Goal: Information Seeking & Learning: Learn about a topic

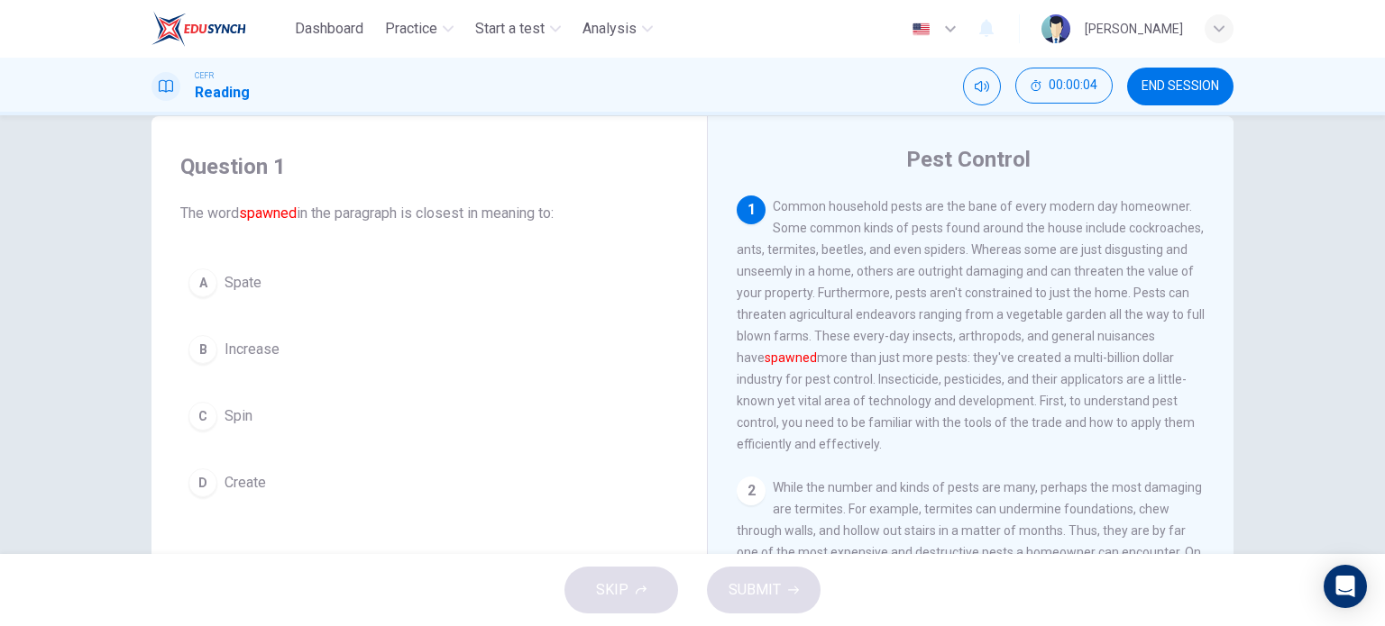
scroll to position [35, 0]
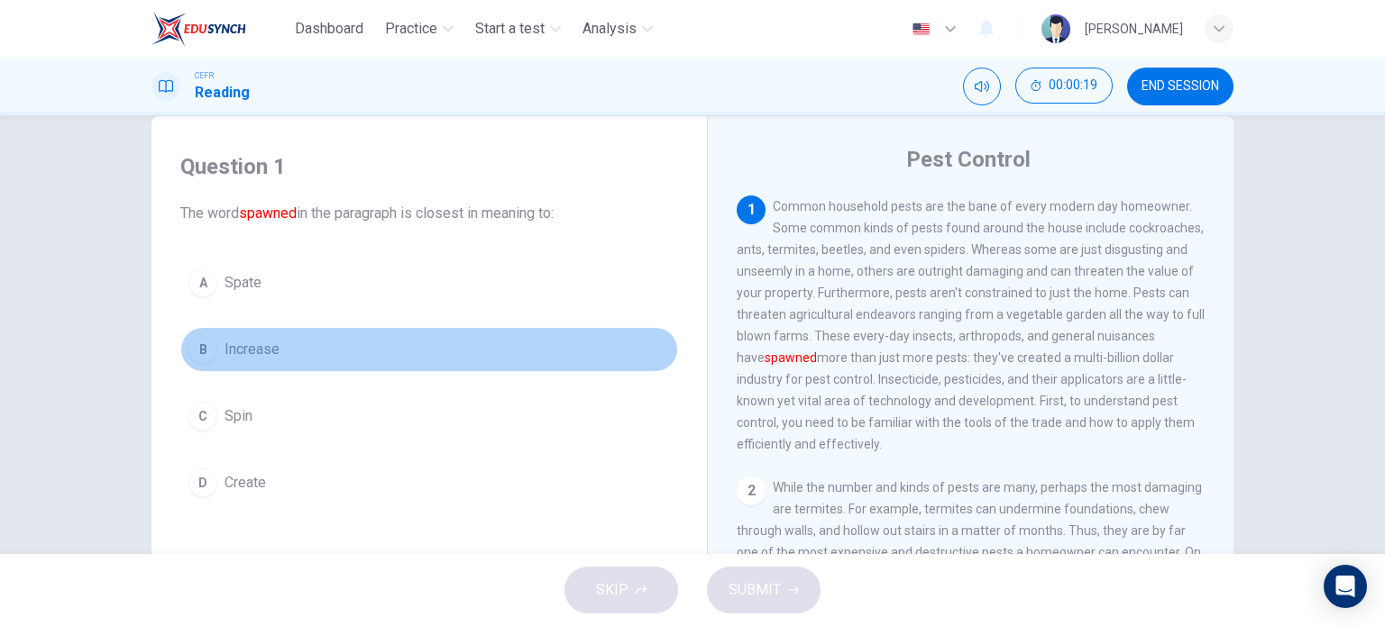
click at [258, 345] on span "Increase" at bounding box center [251, 350] width 55 height 22
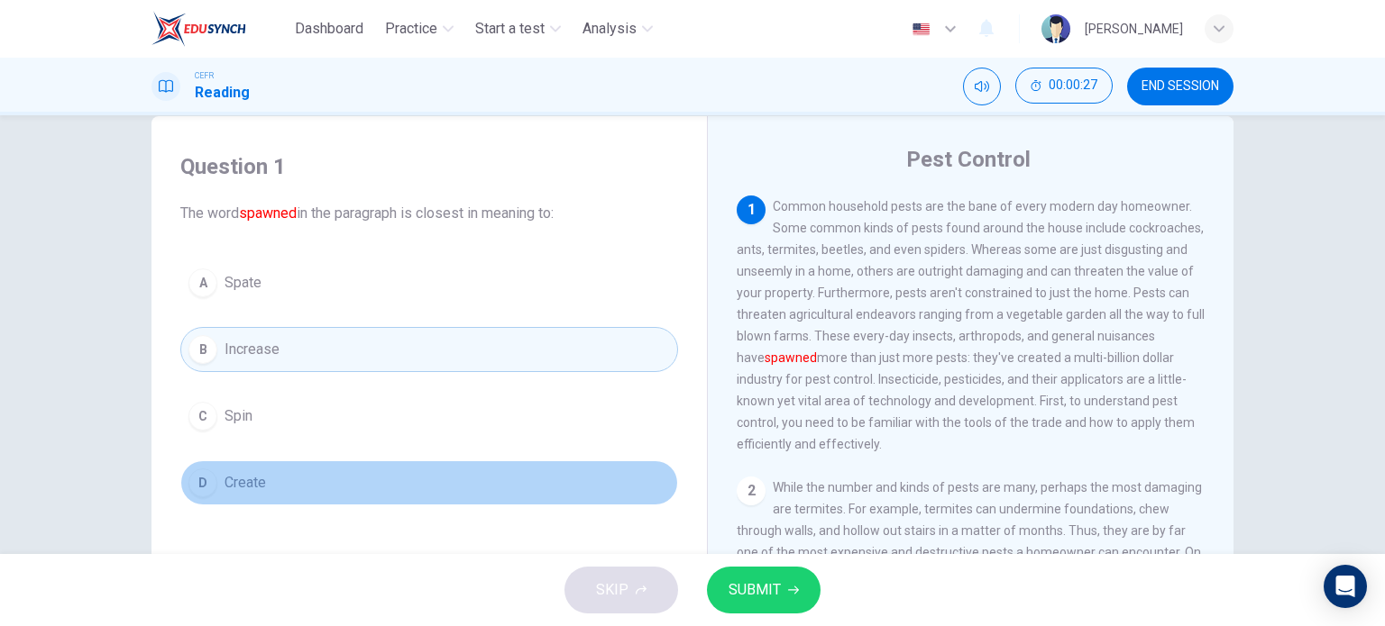
click at [251, 487] on span "Create" at bounding box center [244, 483] width 41 height 22
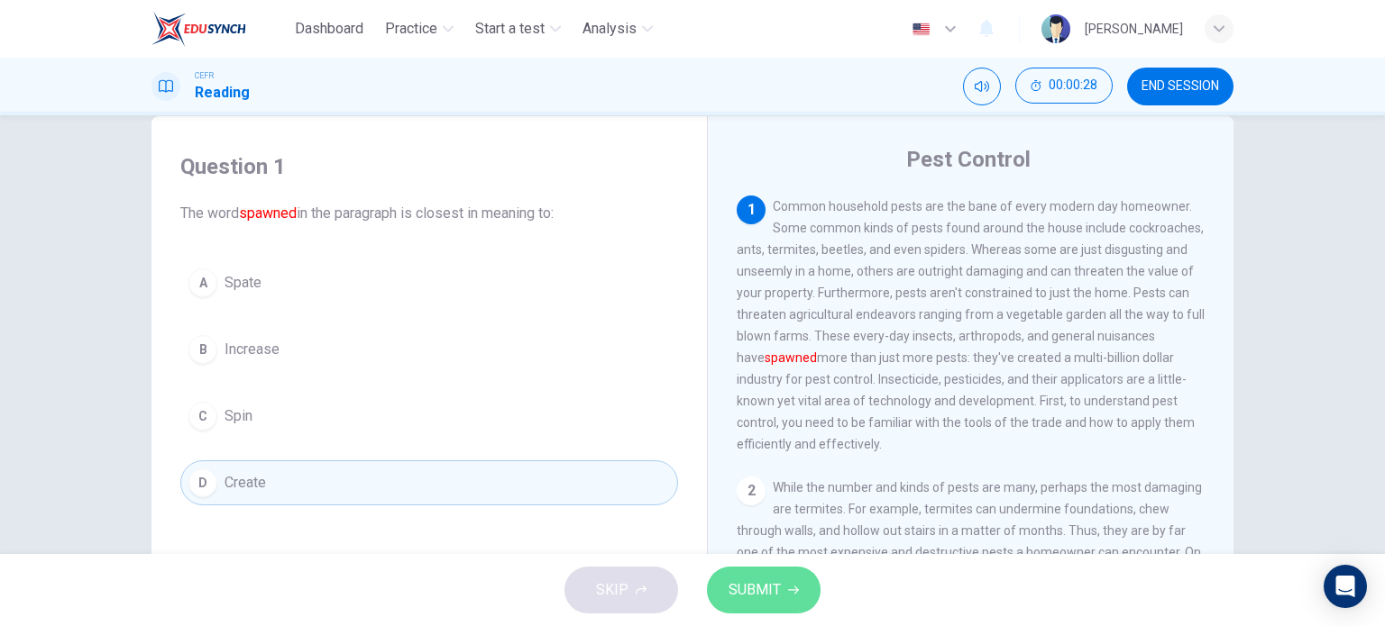
click at [788, 586] on icon "button" at bounding box center [793, 590] width 11 height 11
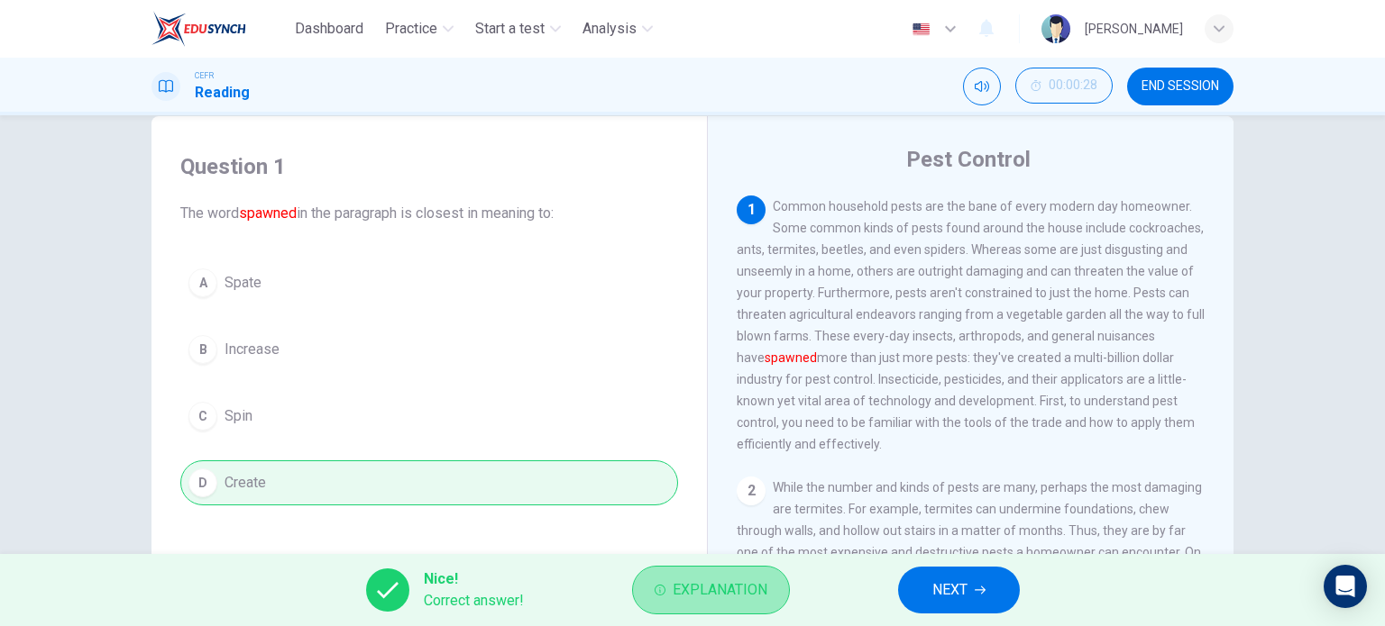
click at [708, 606] on button "Explanation" at bounding box center [711, 590] width 158 height 49
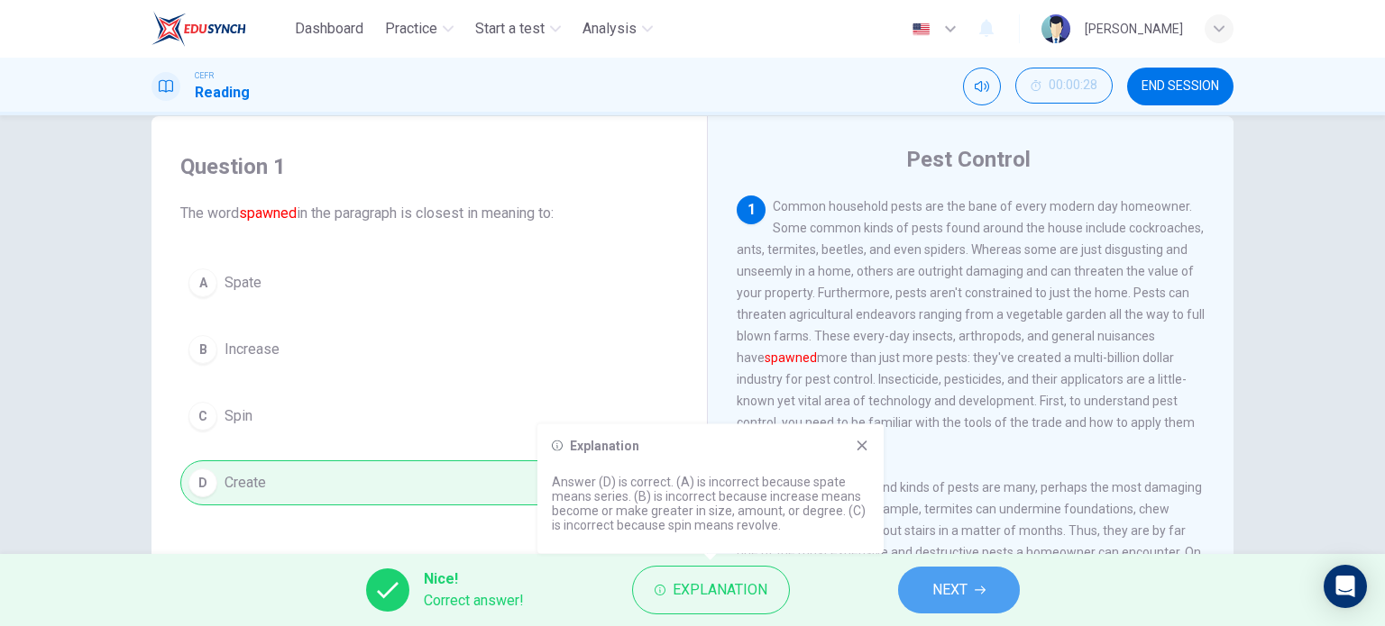
click at [936, 583] on span "NEXT" at bounding box center [949, 590] width 35 height 25
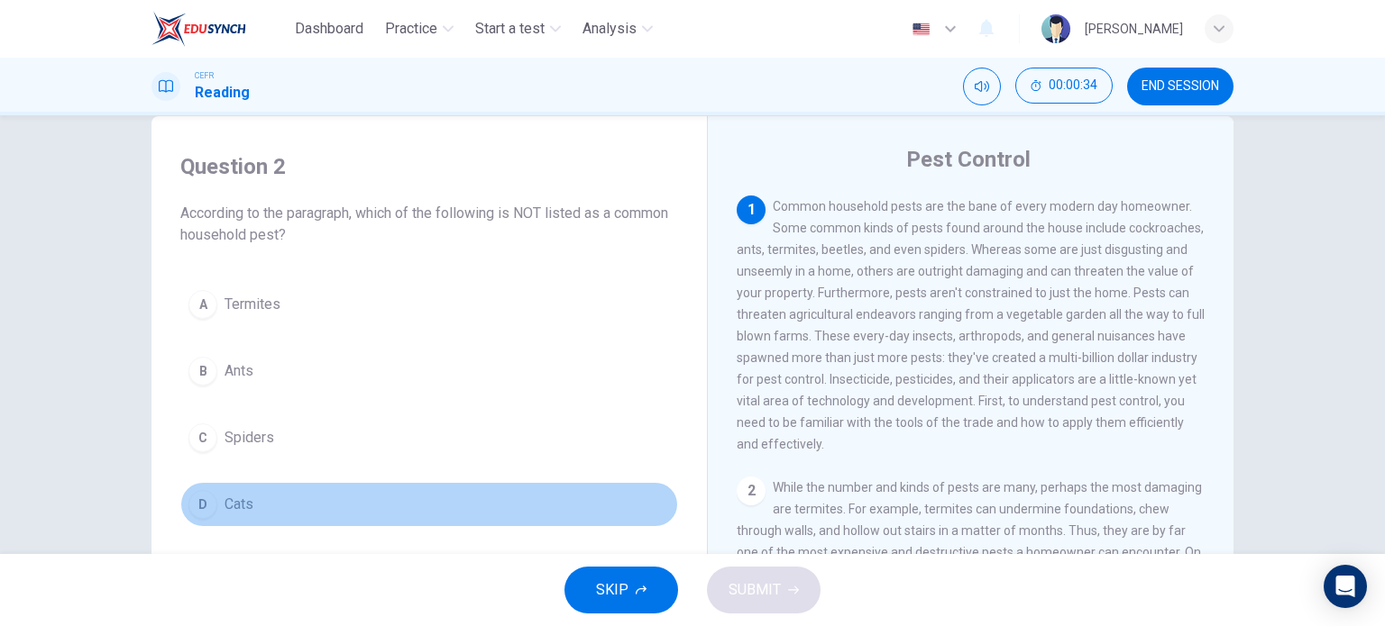
click at [216, 491] on button "D Cats" at bounding box center [429, 504] width 498 height 45
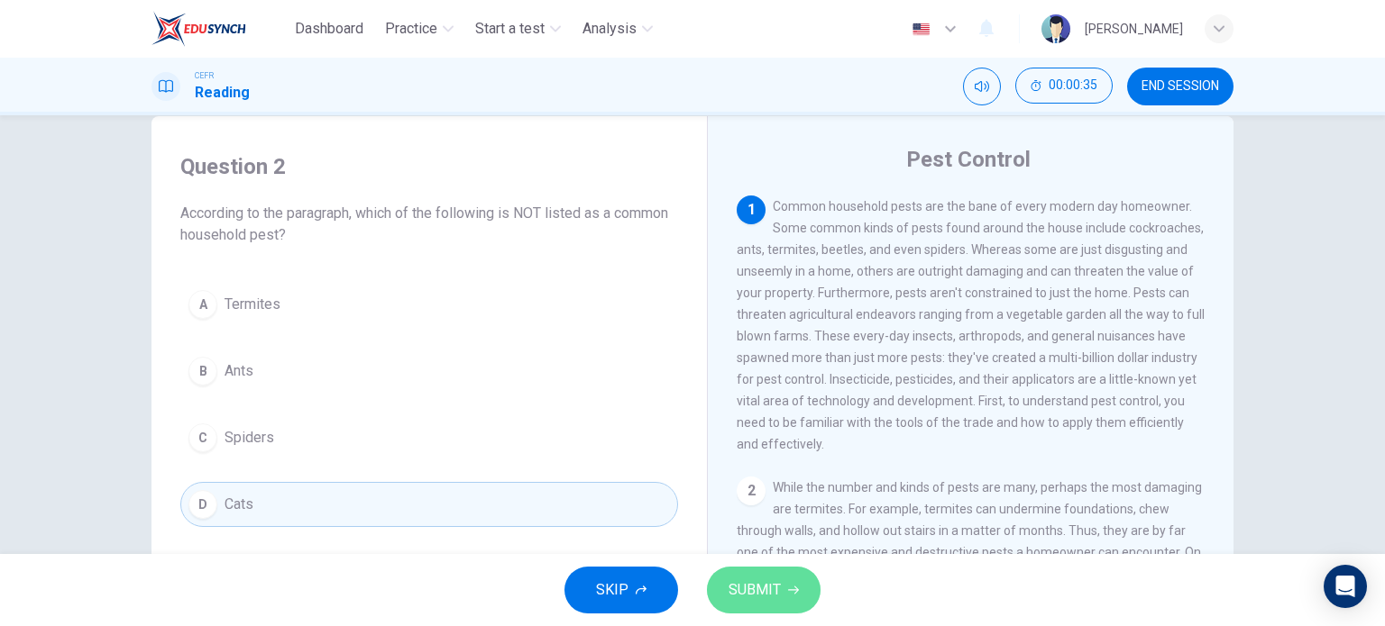
click at [725, 588] on button "SUBMIT" at bounding box center [764, 590] width 114 height 47
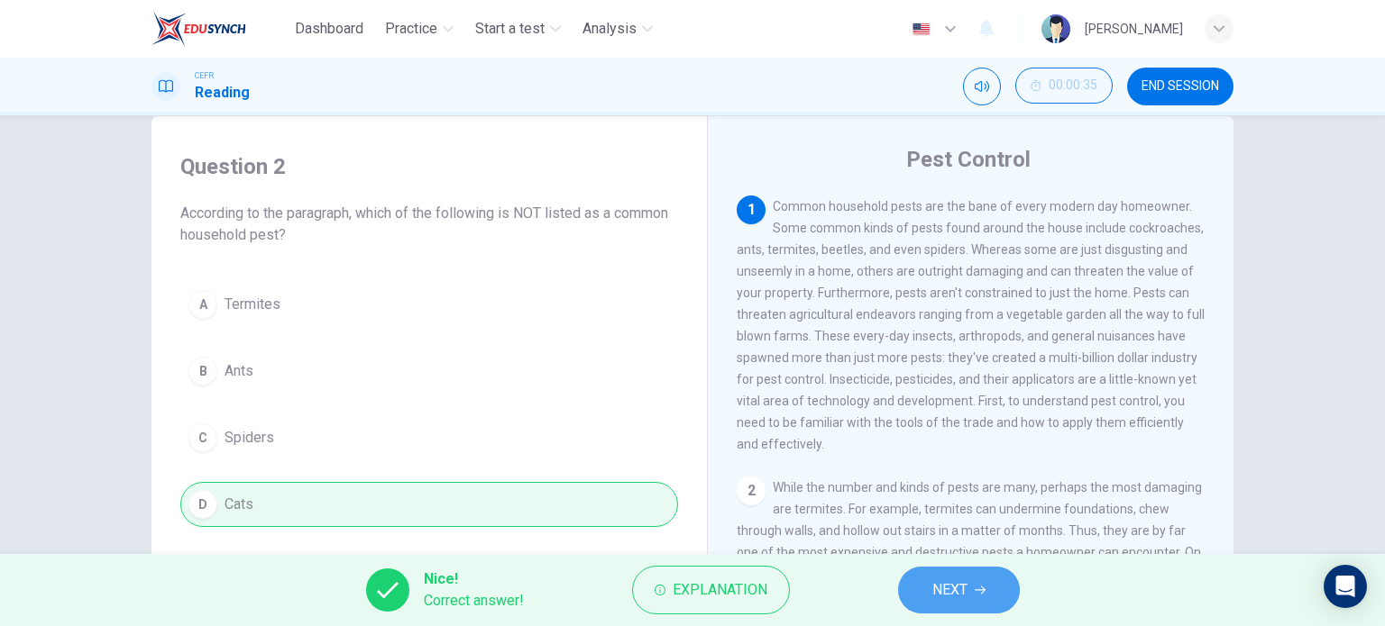
click at [926, 597] on button "NEXT" at bounding box center [959, 590] width 122 height 47
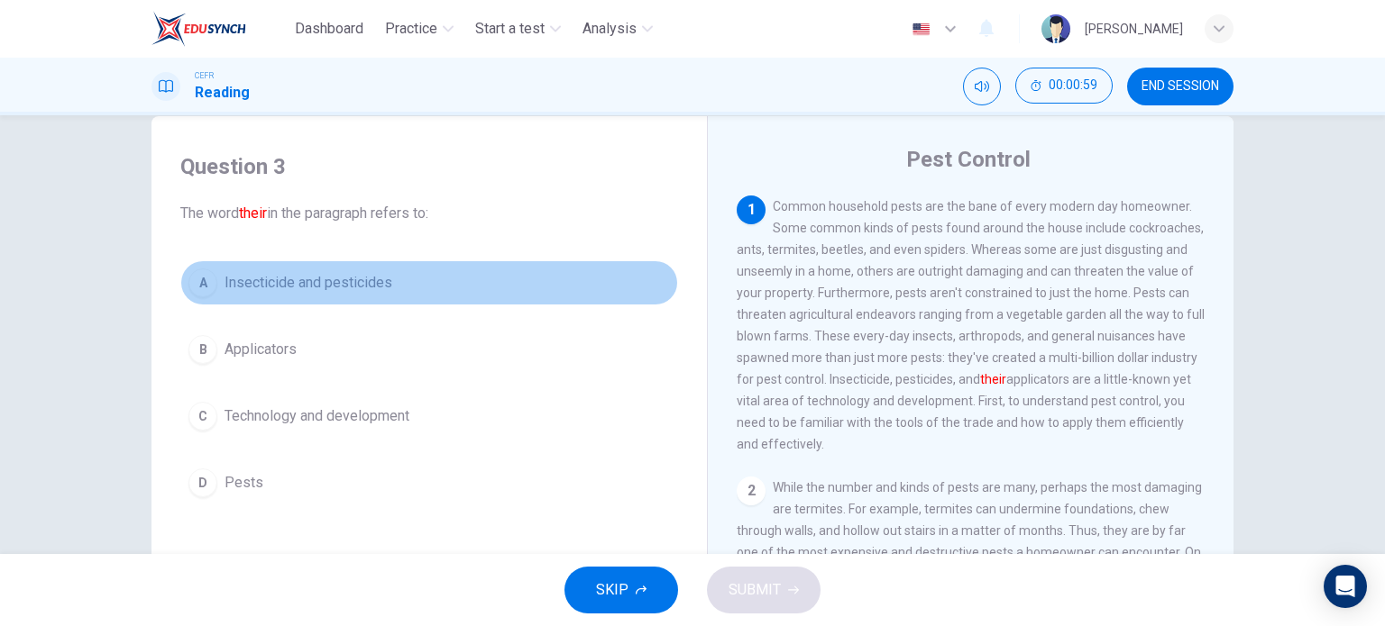
click at [357, 289] on span "Insecticide and pesticides" at bounding box center [308, 283] width 168 height 22
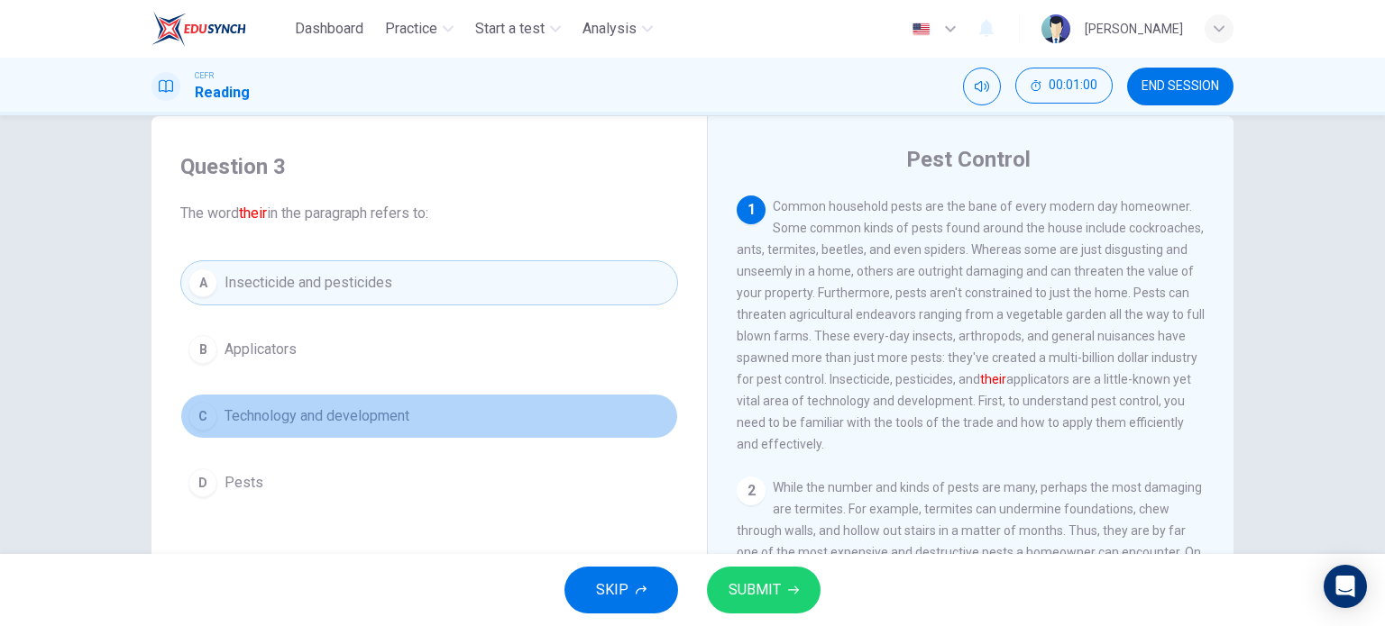
click at [392, 416] on span "Technology and development" at bounding box center [316, 417] width 185 height 22
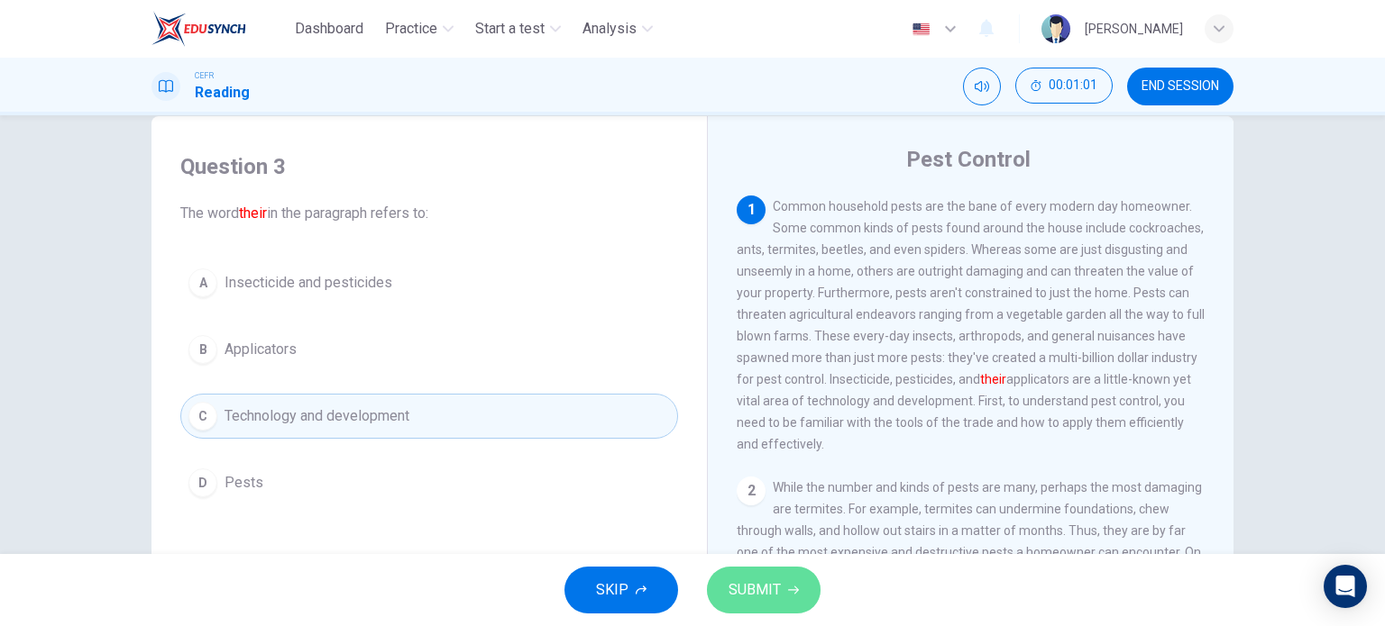
click at [725, 585] on button "SUBMIT" at bounding box center [764, 590] width 114 height 47
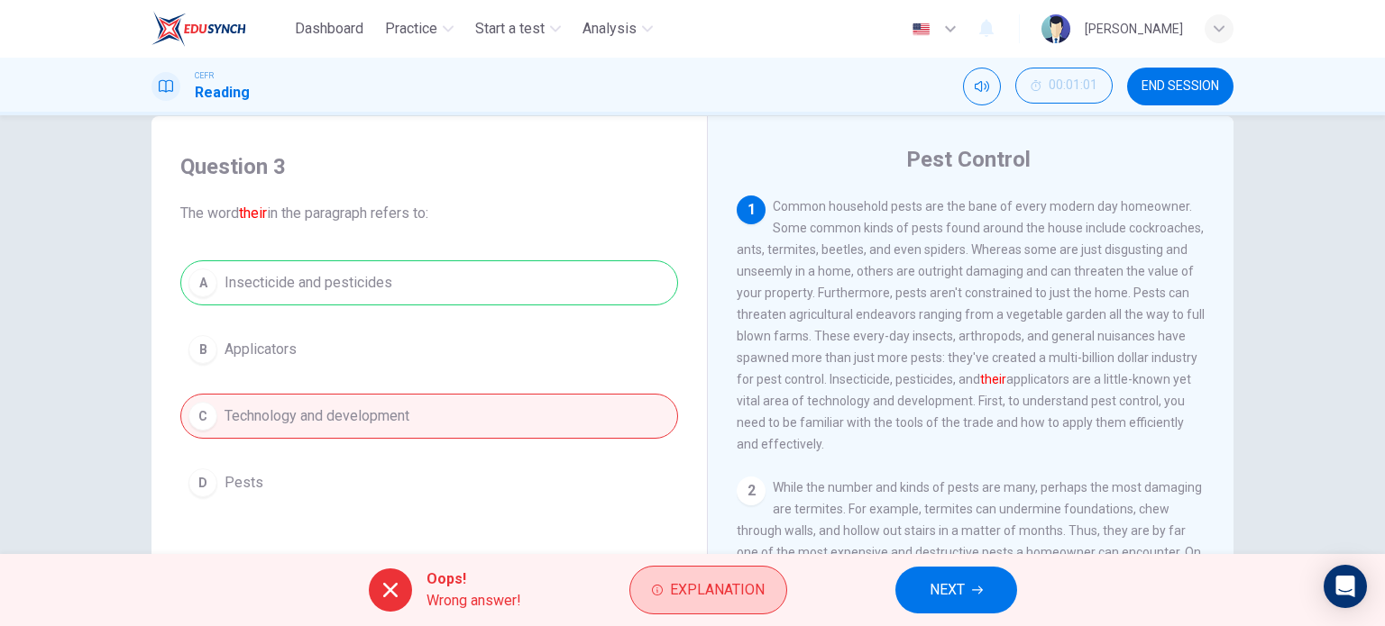
click at [697, 585] on span "Explanation" at bounding box center [717, 590] width 95 height 25
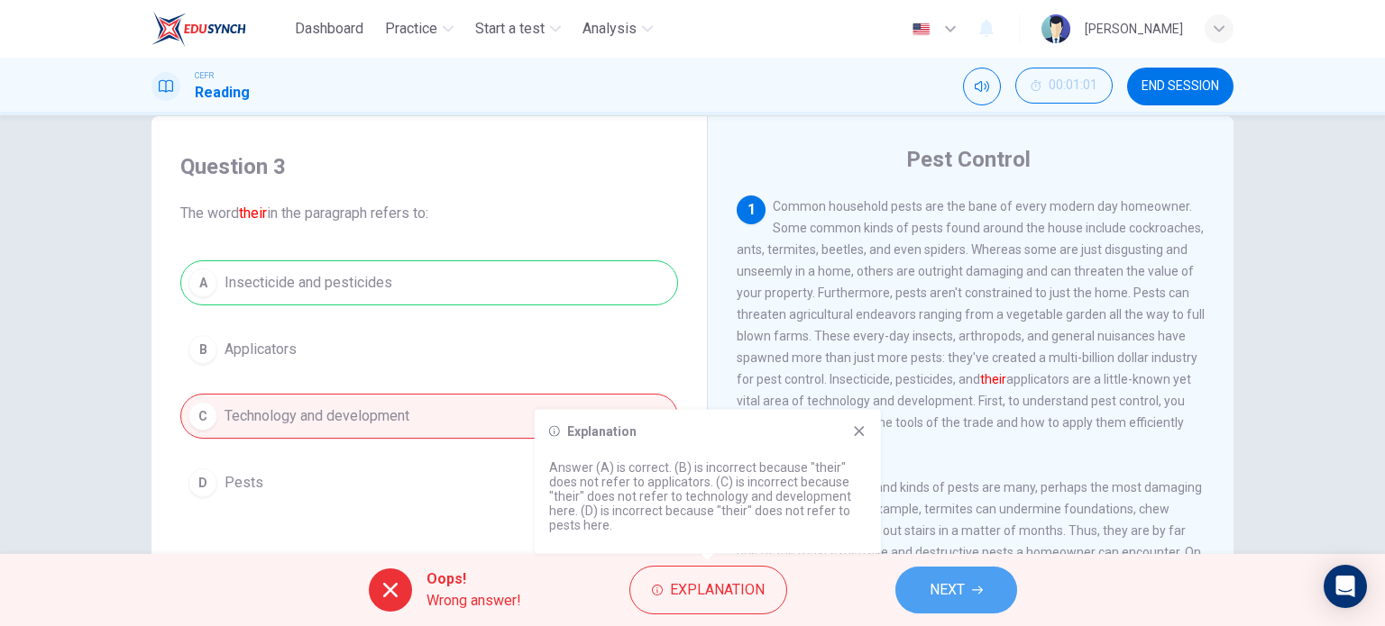
click at [952, 594] on span "NEXT" at bounding box center [946, 590] width 35 height 25
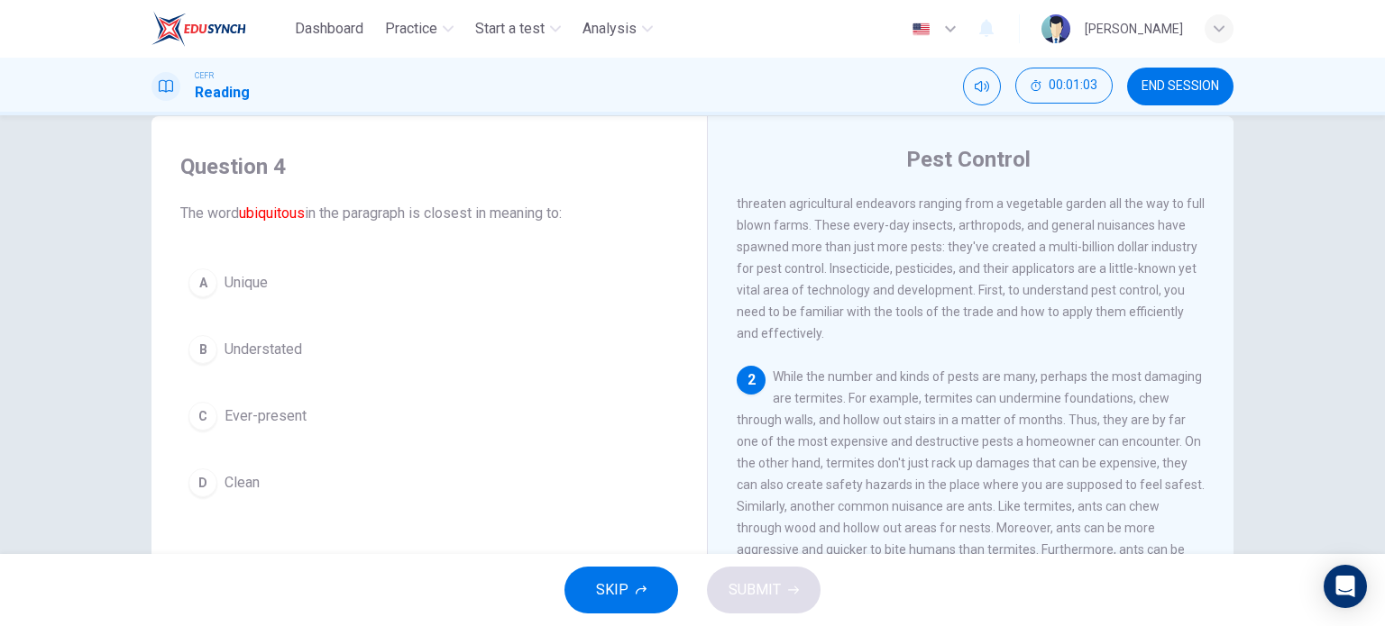
scroll to position [249, 0]
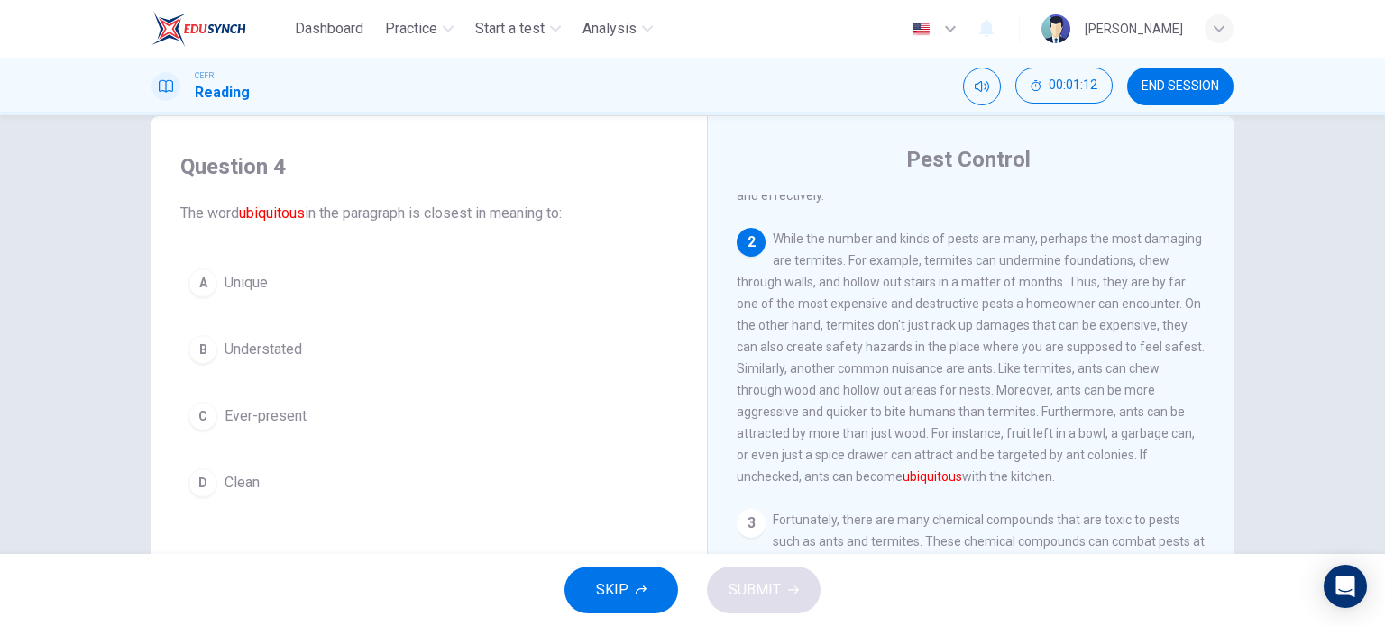
click at [264, 439] on div "A Unique B Understated C Ever-present D Clean" at bounding box center [429, 382] width 498 height 245
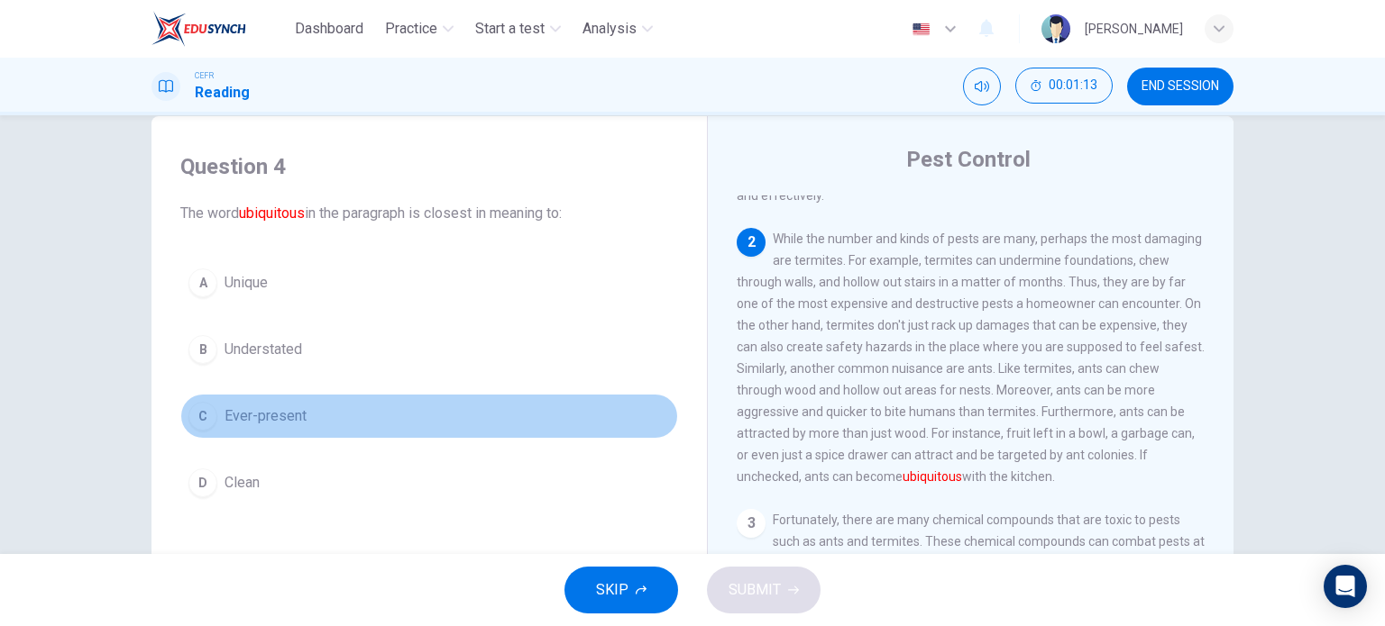
click at [281, 420] on span "Ever-present" at bounding box center [265, 417] width 82 height 22
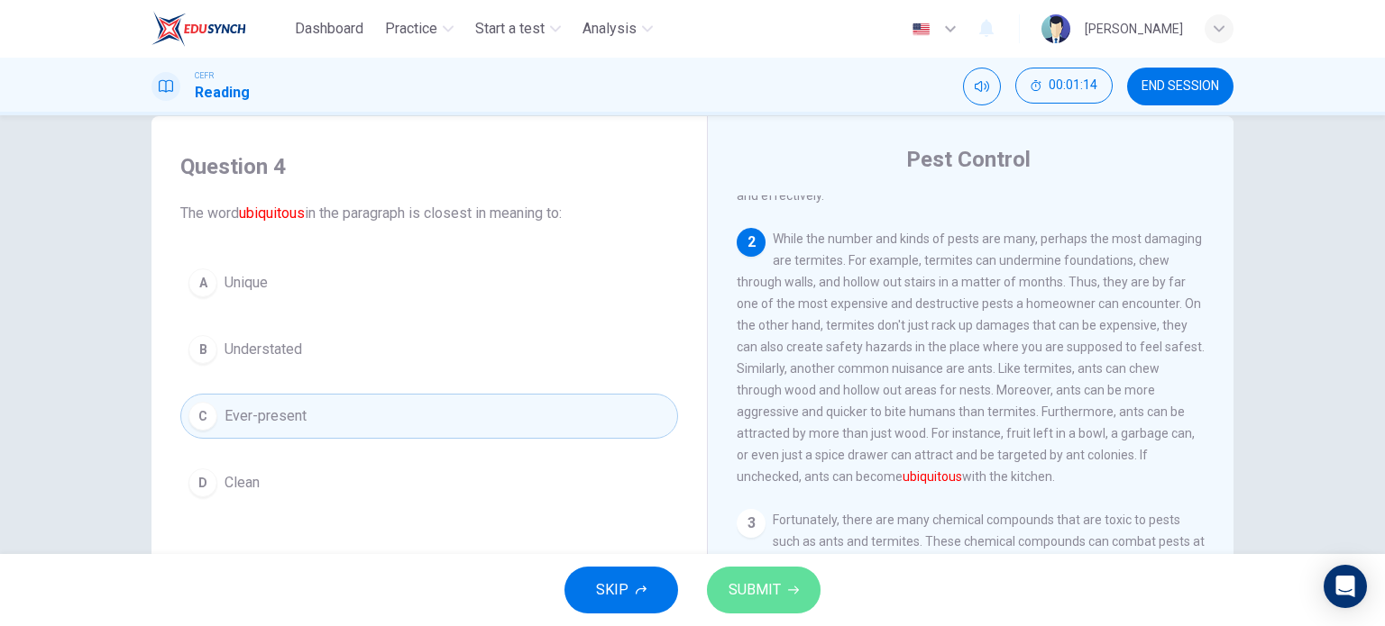
click at [743, 575] on button "SUBMIT" at bounding box center [764, 590] width 114 height 47
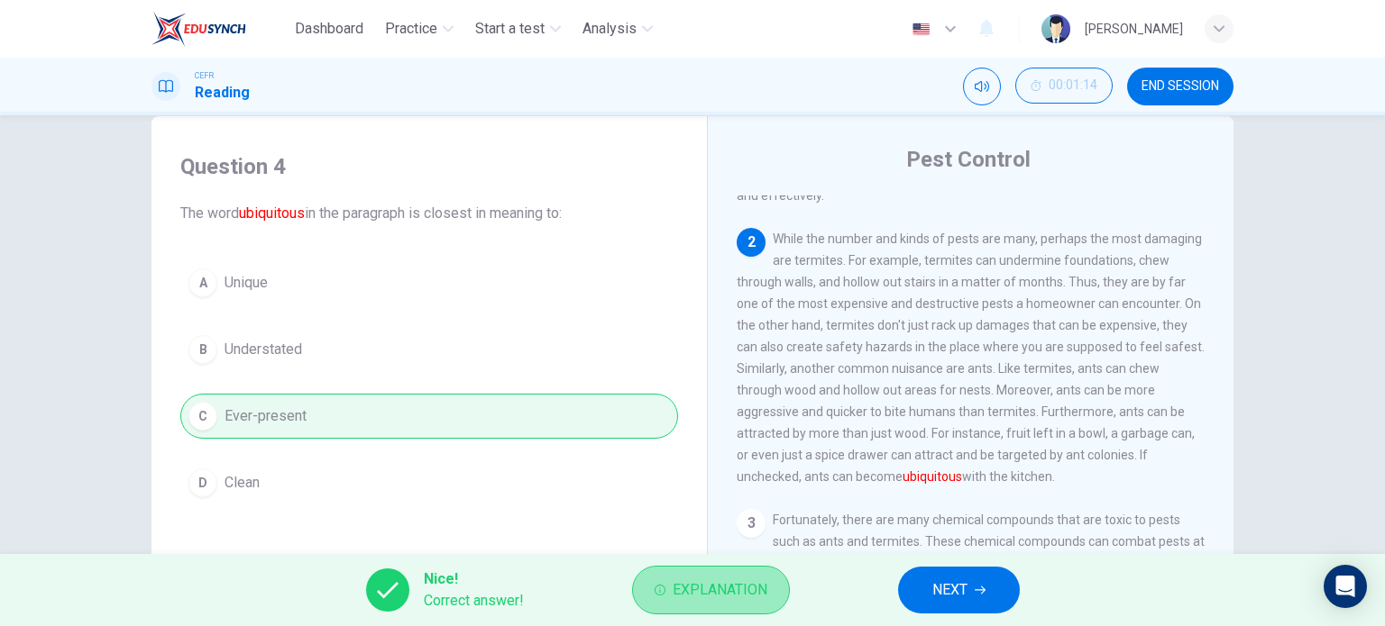
click at [685, 595] on span "Explanation" at bounding box center [719, 590] width 95 height 25
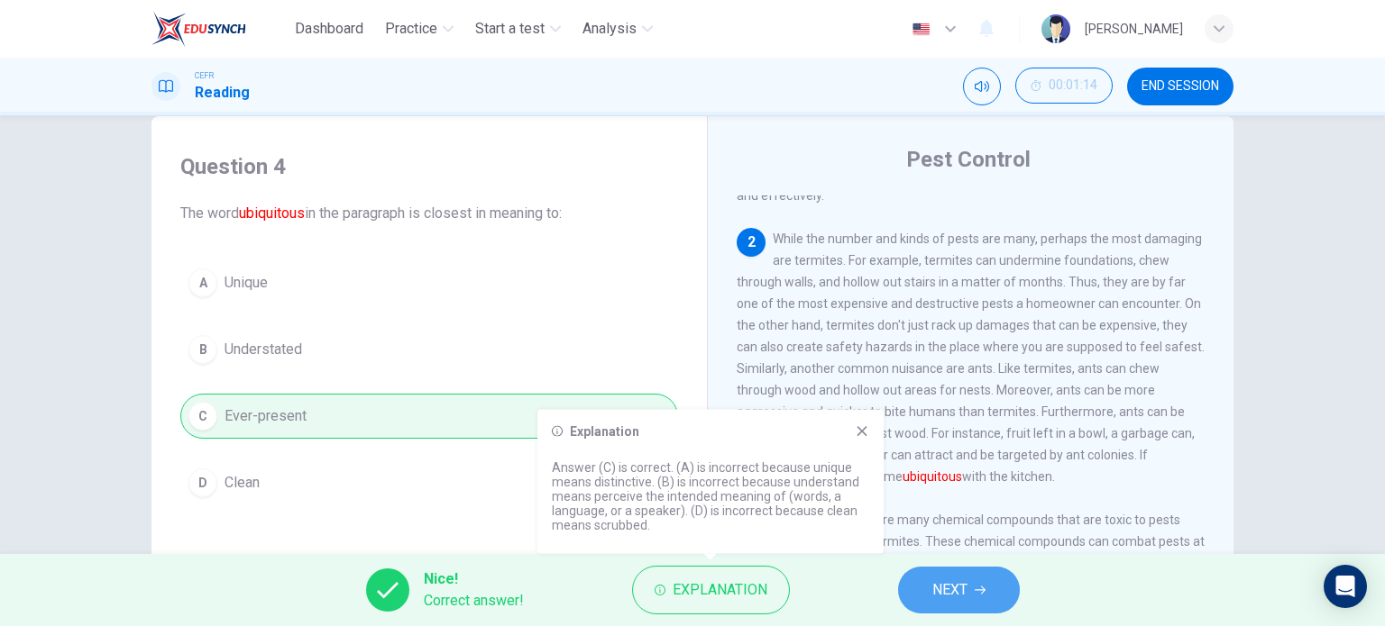
click at [947, 607] on button "NEXT" at bounding box center [959, 590] width 122 height 47
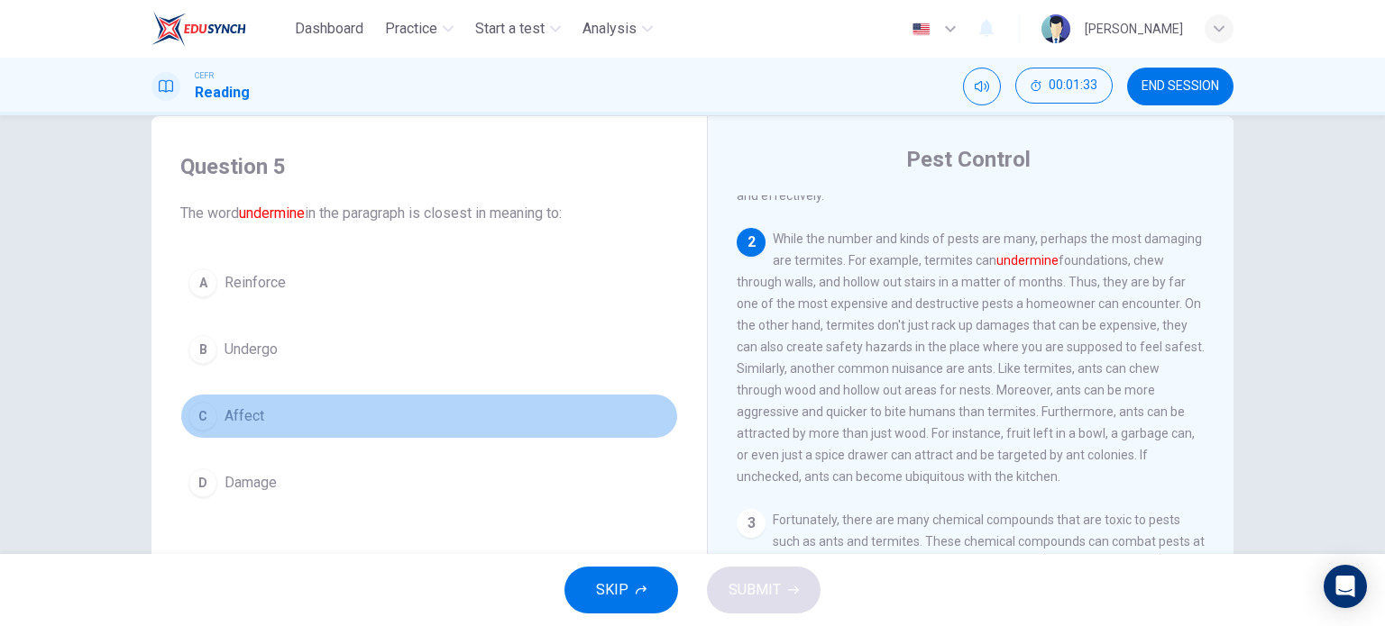
click at [256, 418] on span "Affect" at bounding box center [244, 417] width 40 height 22
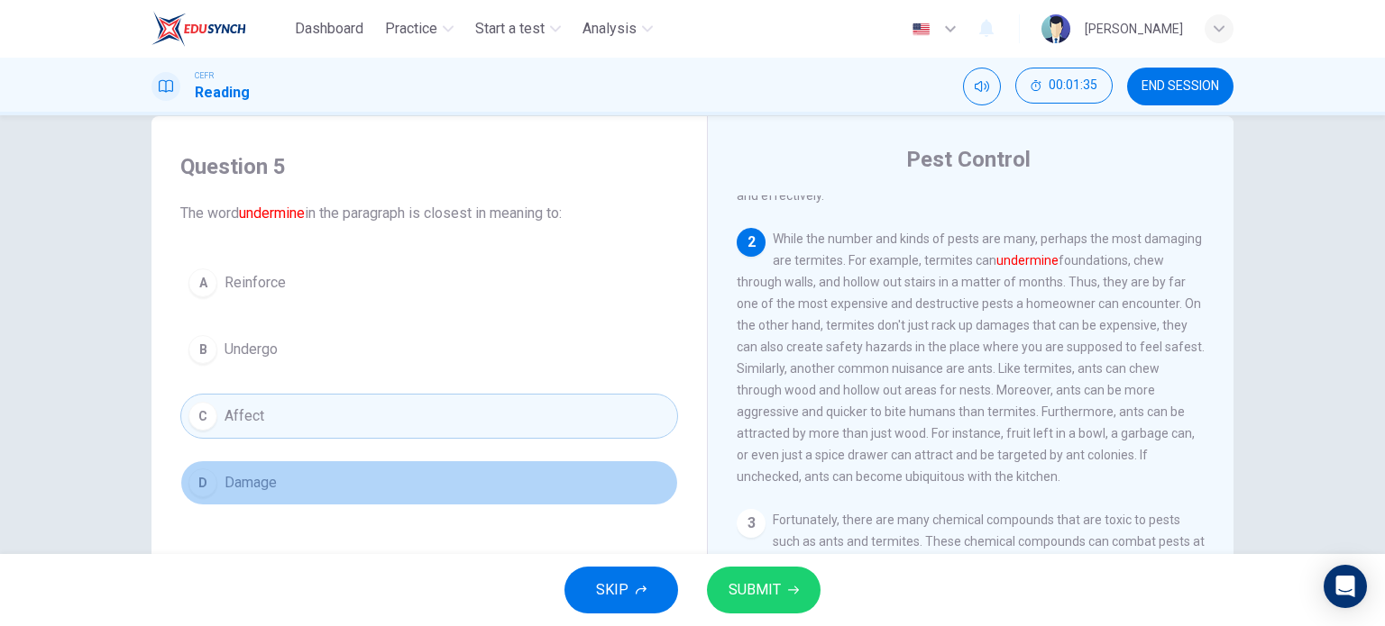
click at [244, 487] on span "Damage" at bounding box center [250, 483] width 52 height 22
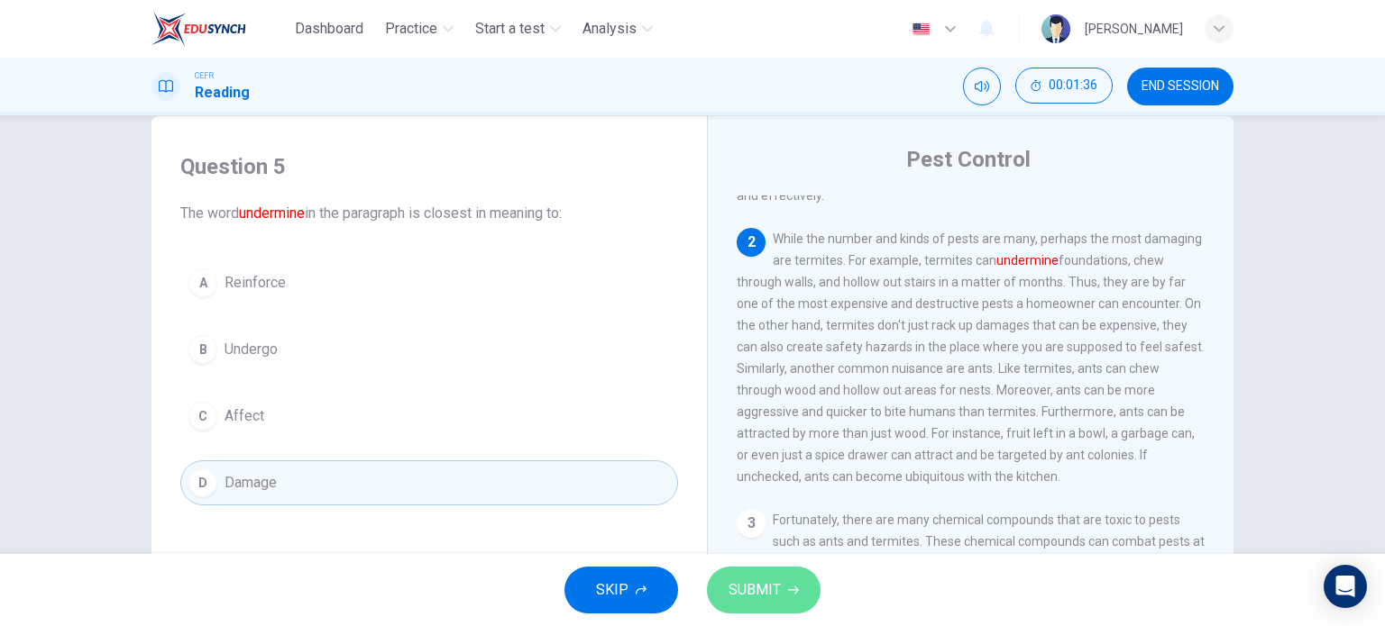
click at [736, 592] on span "SUBMIT" at bounding box center [754, 590] width 52 height 25
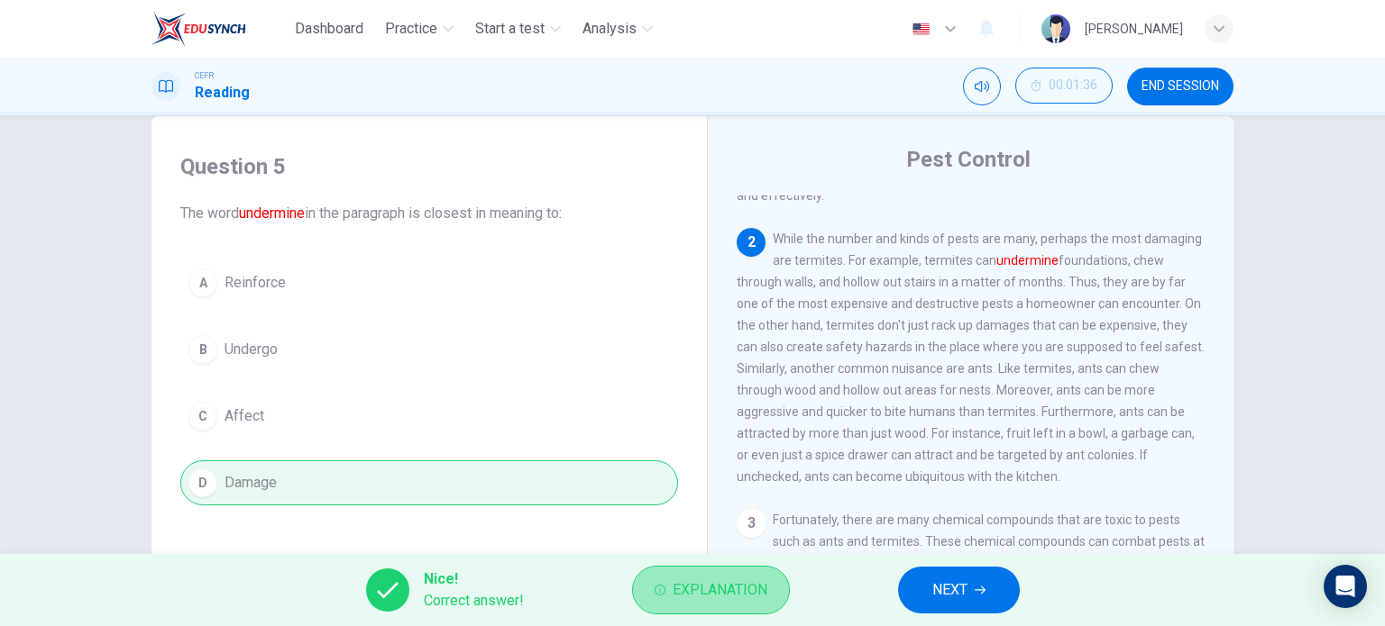
click at [782, 580] on button "Explanation" at bounding box center [711, 590] width 158 height 49
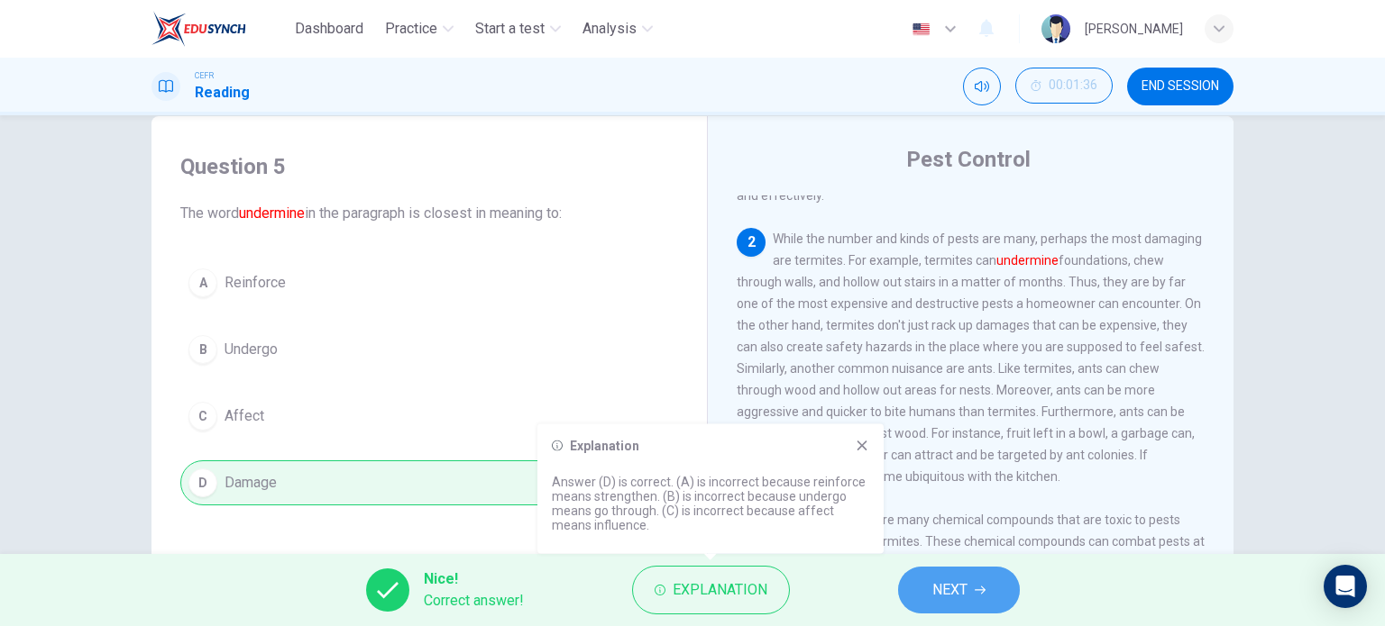
click at [950, 584] on span "NEXT" at bounding box center [949, 590] width 35 height 25
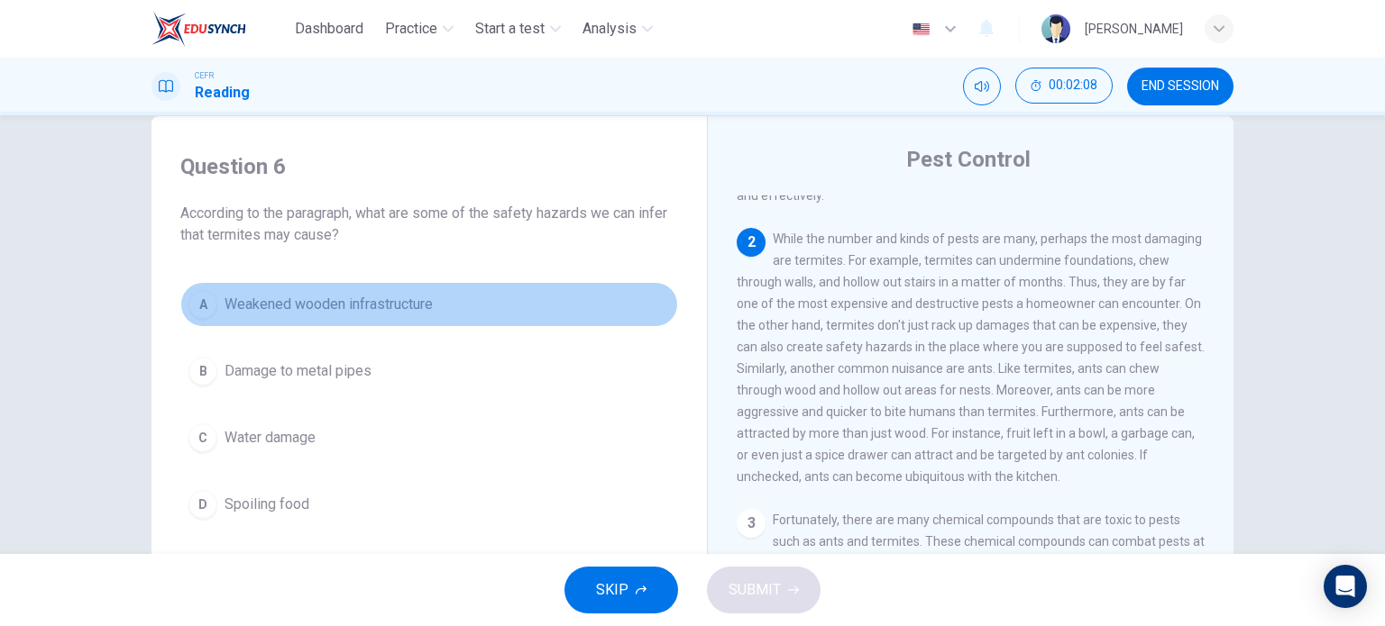
click at [433, 309] on button "A Weakened wooden infrastructure" at bounding box center [429, 304] width 498 height 45
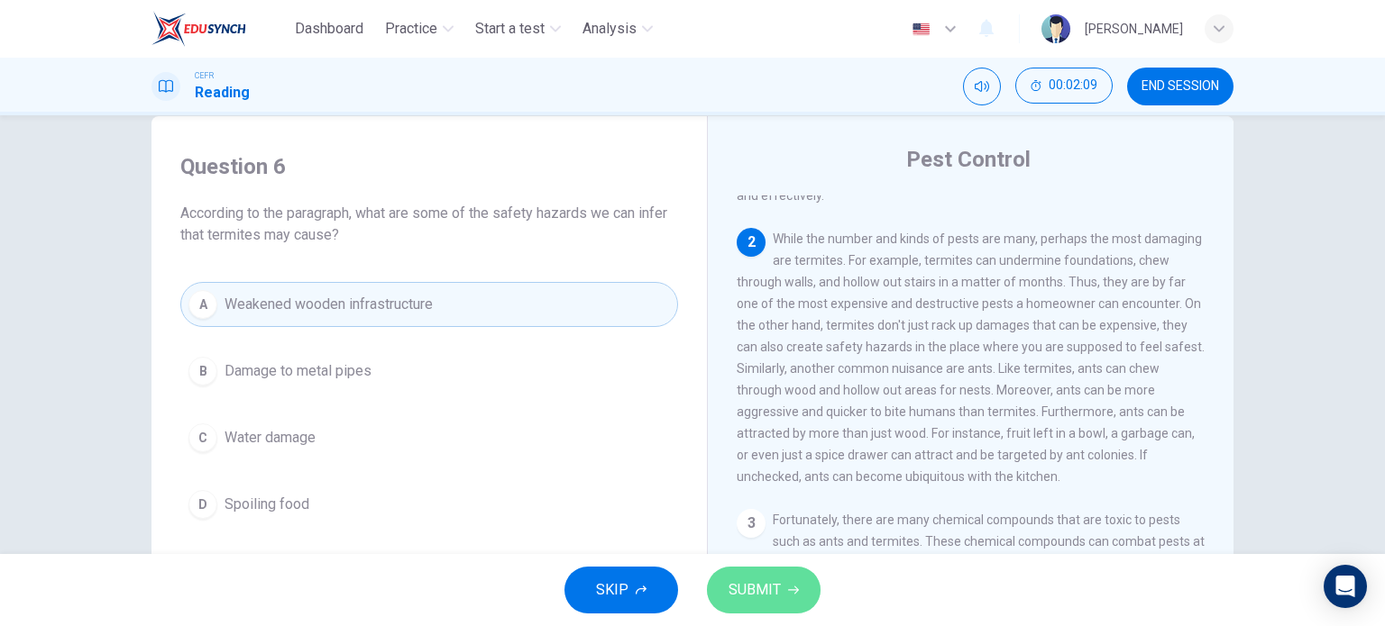
click at [752, 583] on span "SUBMIT" at bounding box center [754, 590] width 52 height 25
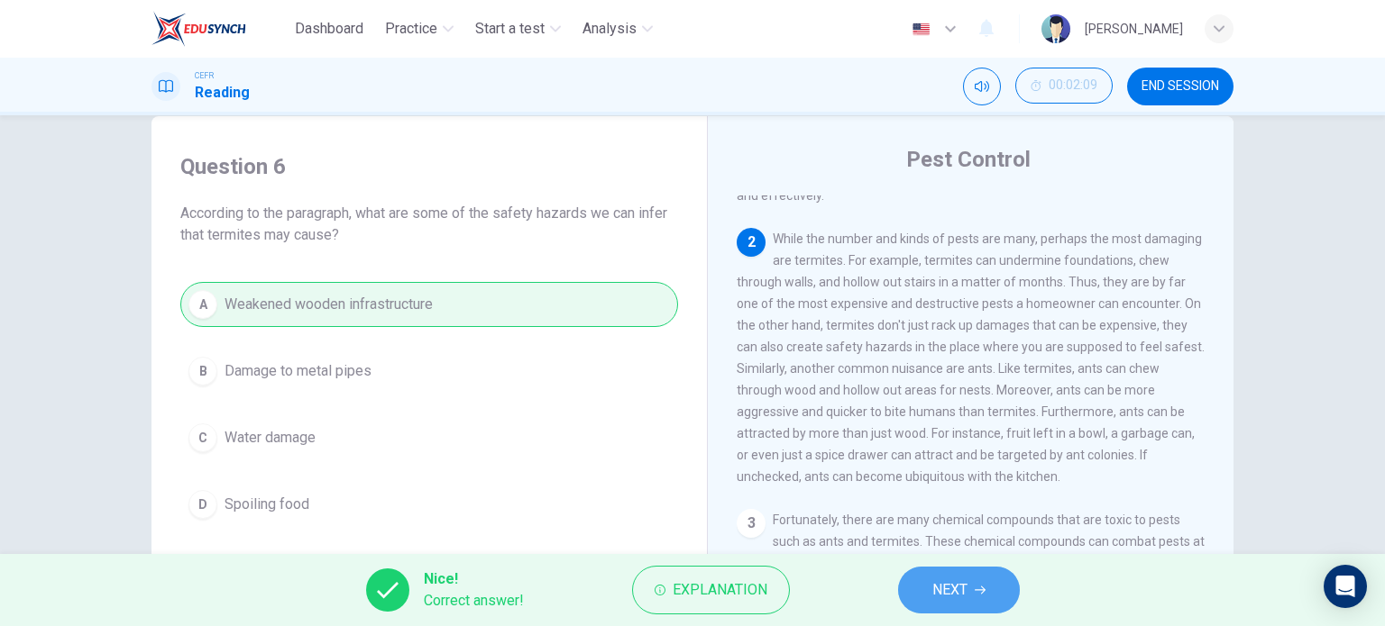
click at [963, 612] on button "NEXT" at bounding box center [959, 590] width 122 height 47
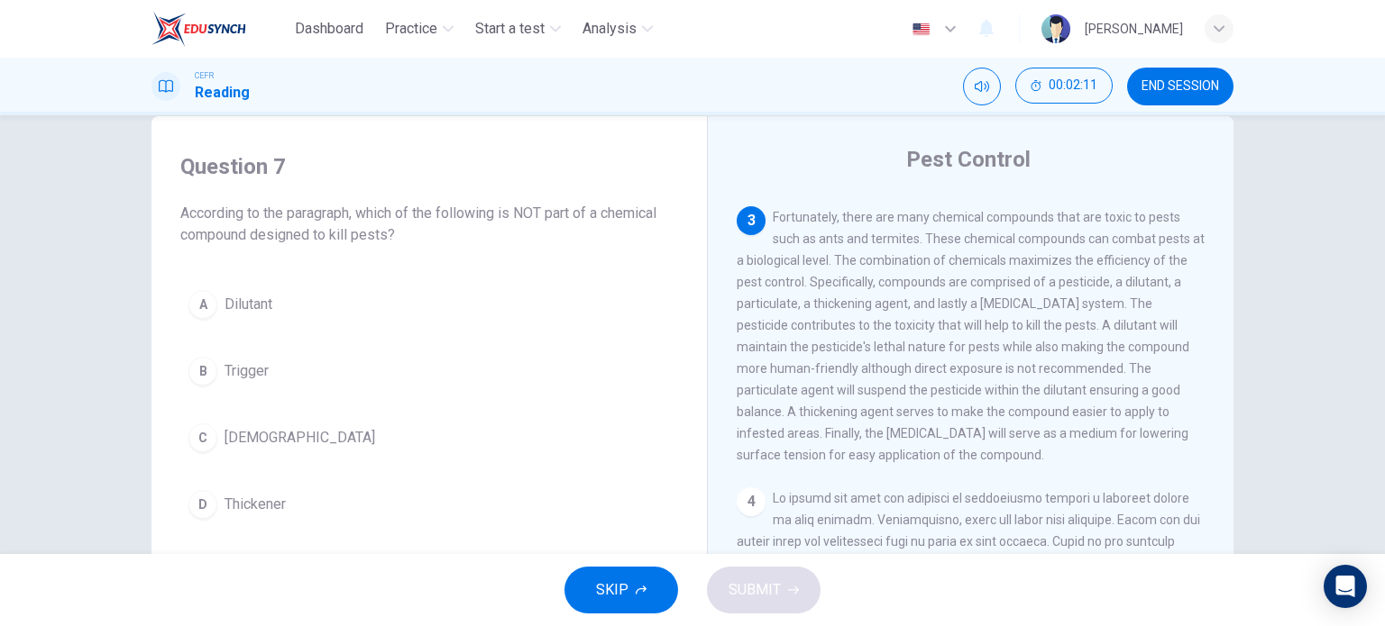
scroll to position [554, 0]
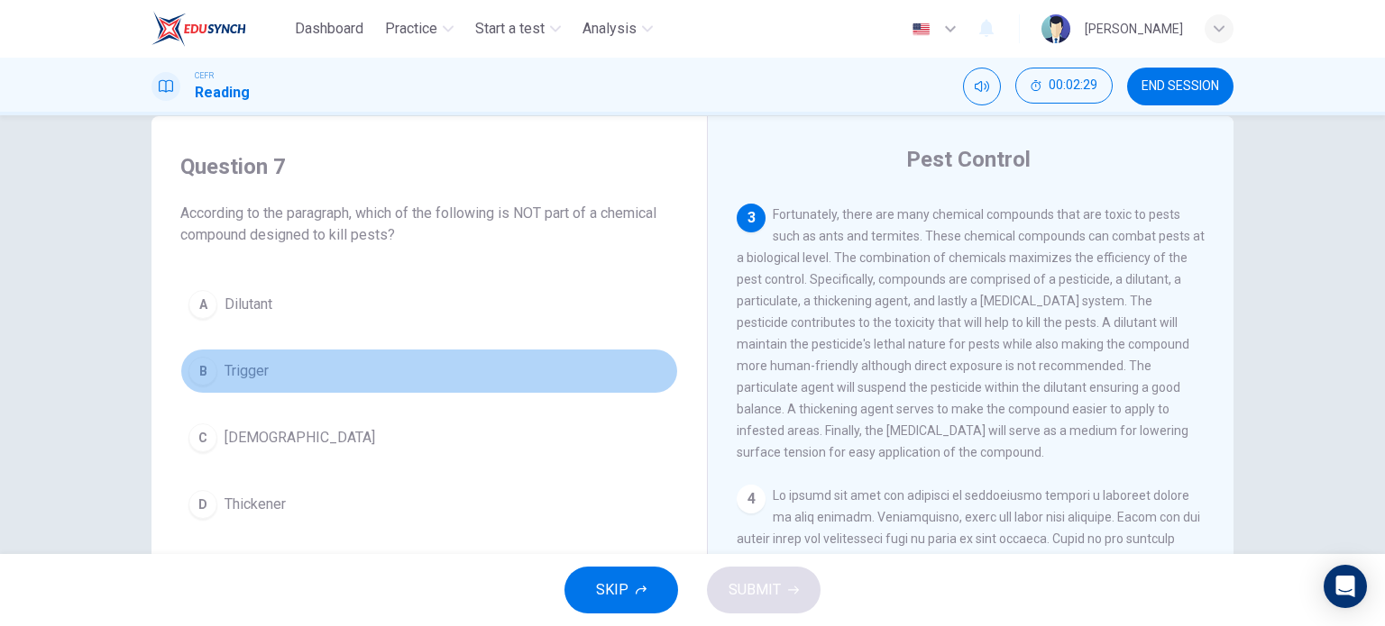
click at [202, 366] on div "B" at bounding box center [202, 371] width 29 height 29
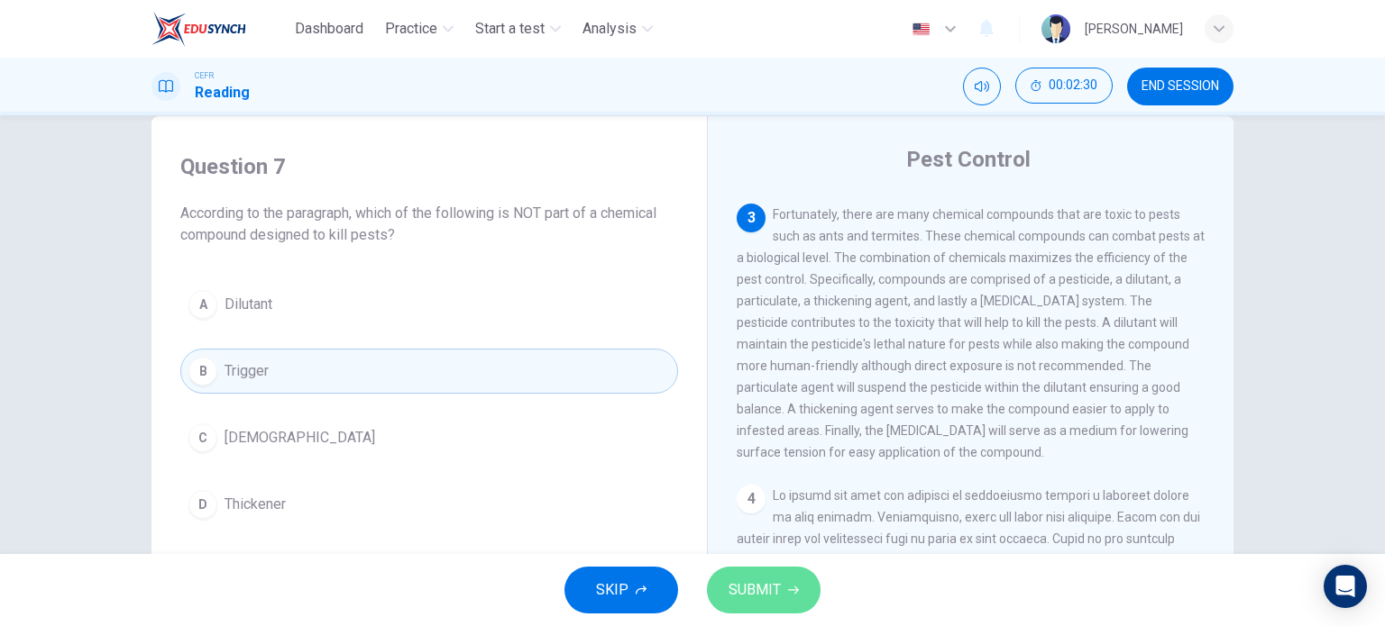
click at [769, 586] on span "SUBMIT" at bounding box center [754, 590] width 52 height 25
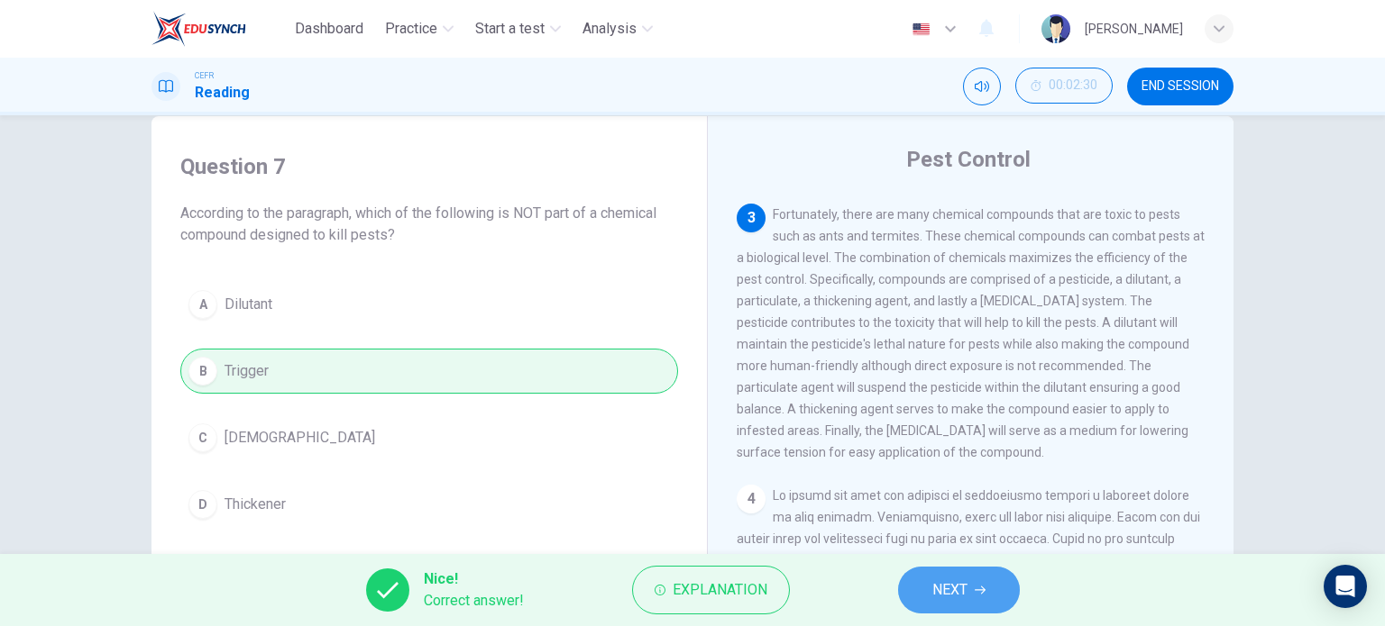
click at [998, 585] on button "NEXT" at bounding box center [959, 590] width 122 height 47
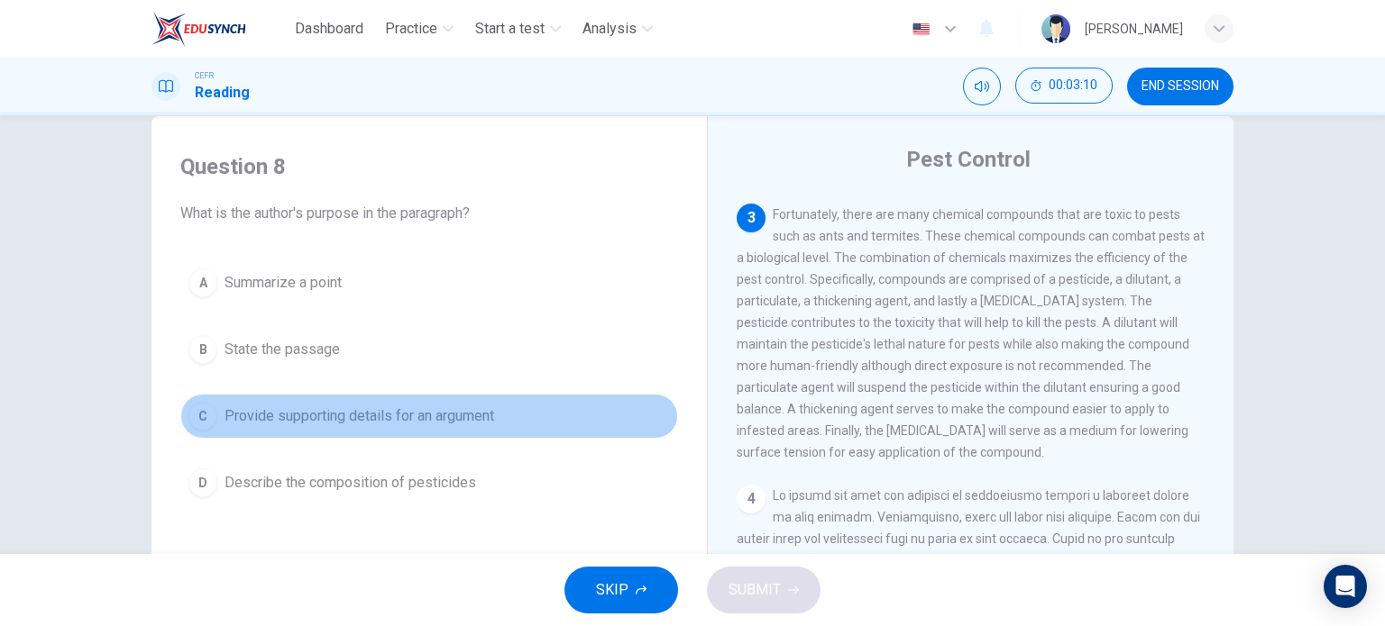
click at [461, 408] on span "Provide supporting details for an argument" at bounding box center [359, 417] width 270 height 22
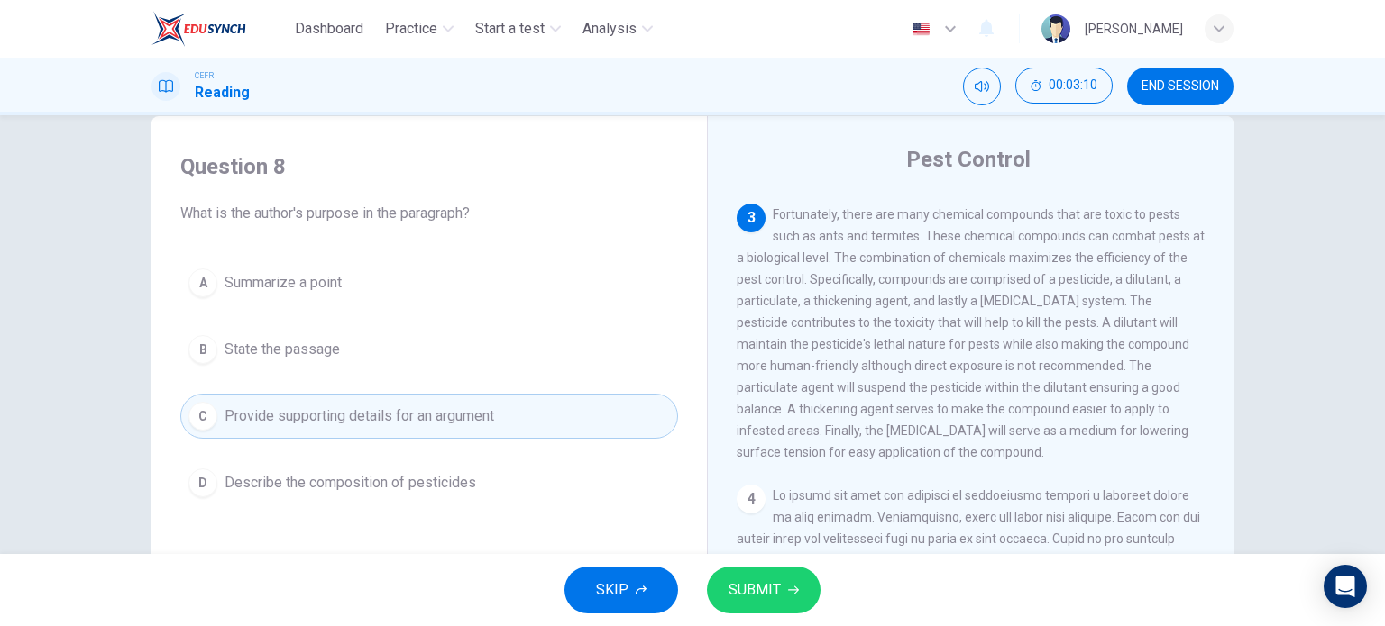
click at [743, 589] on span "SUBMIT" at bounding box center [754, 590] width 52 height 25
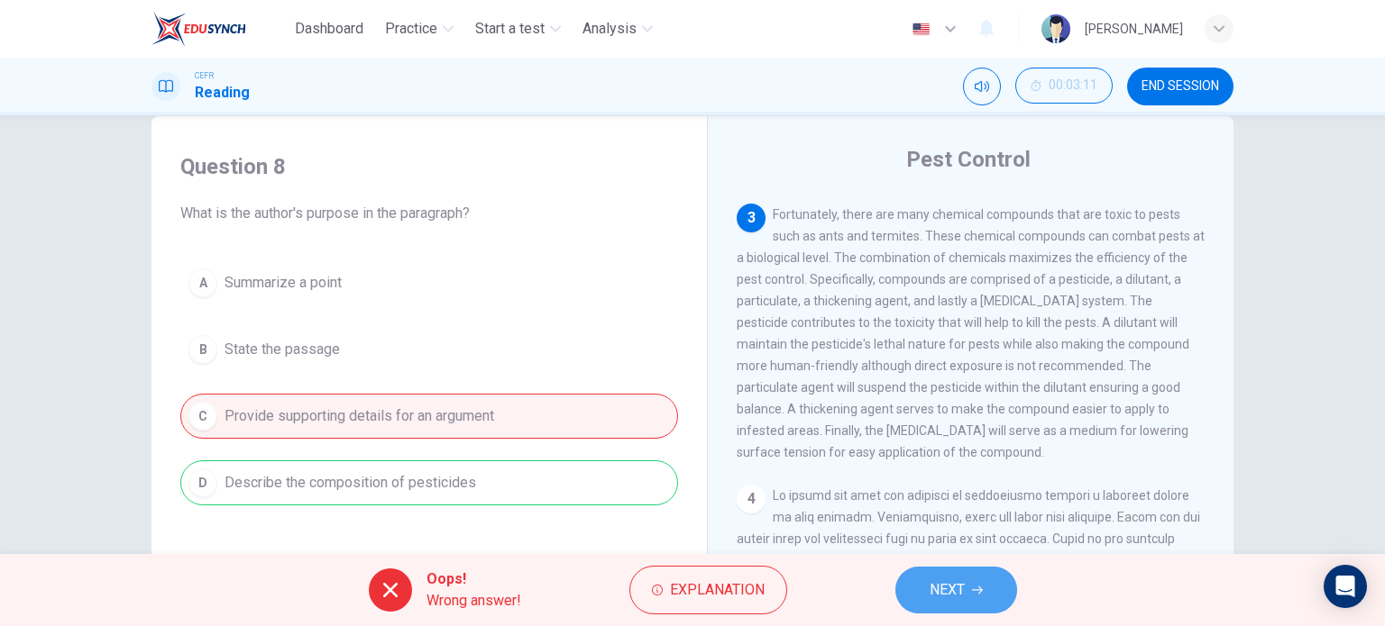
click at [909, 589] on button "NEXT" at bounding box center [956, 590] width 122 height 47
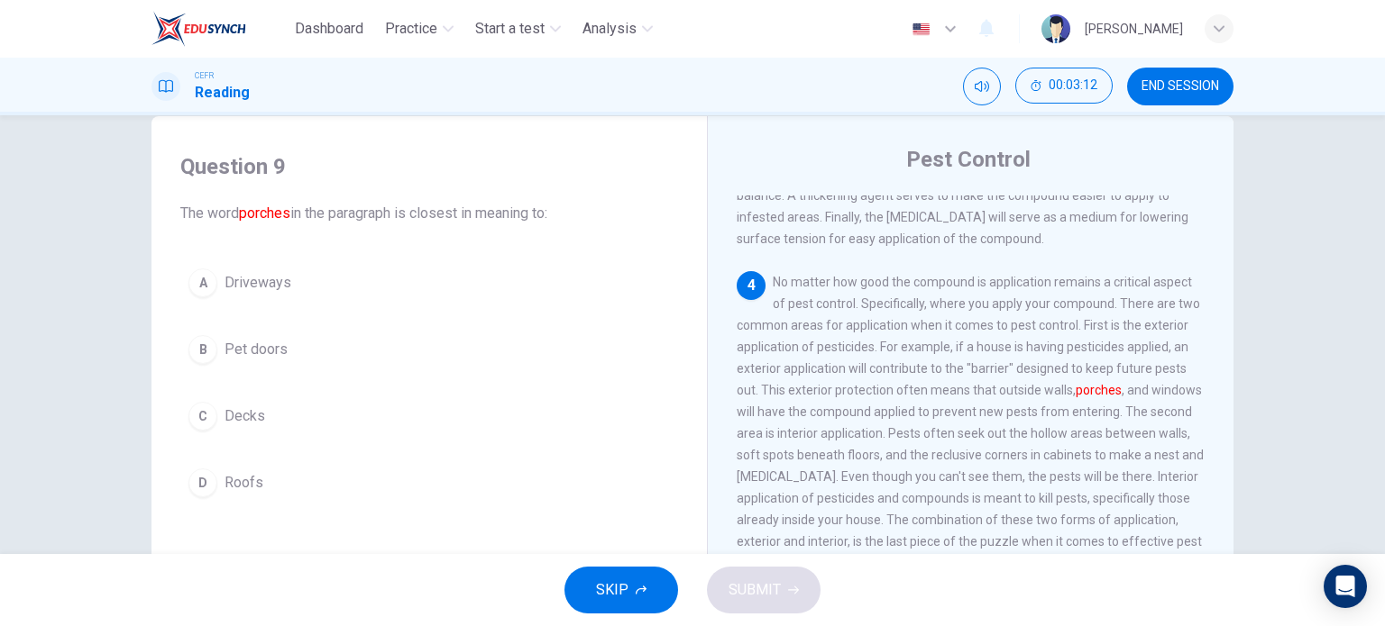
scroll to position [770, 0]
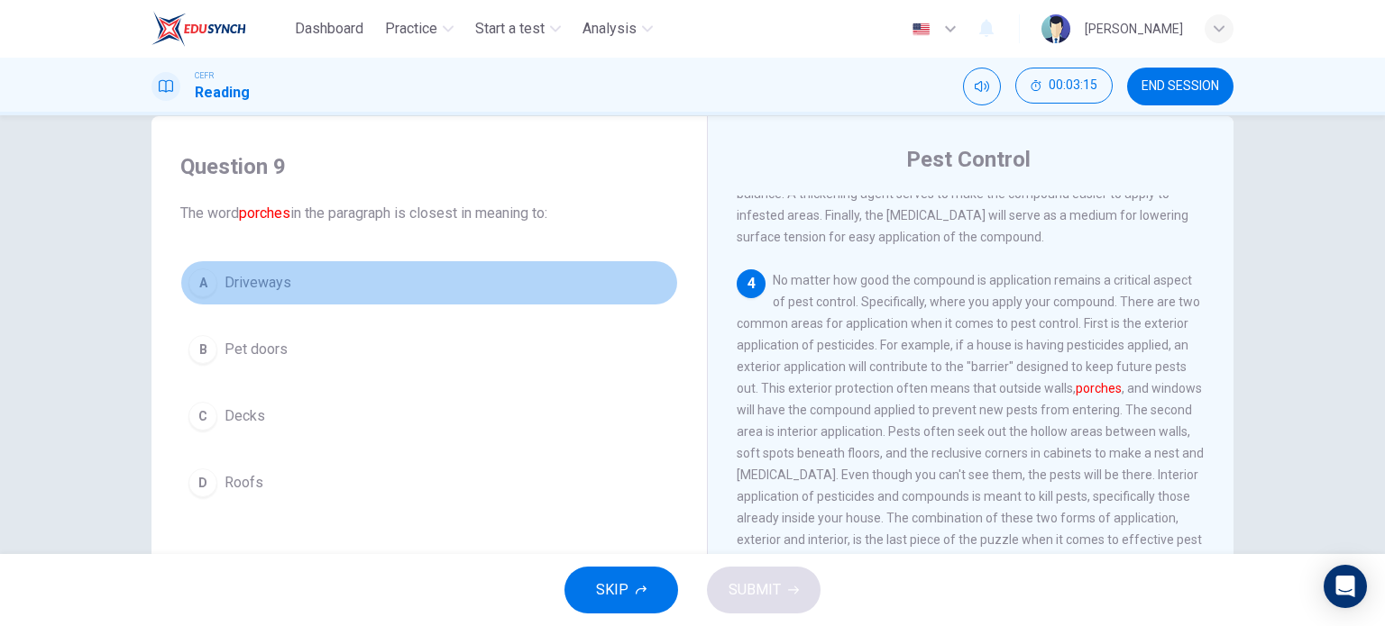
click at [278, 281] on span "Driveways" at bounding box center [257, 283] width 67 height 22
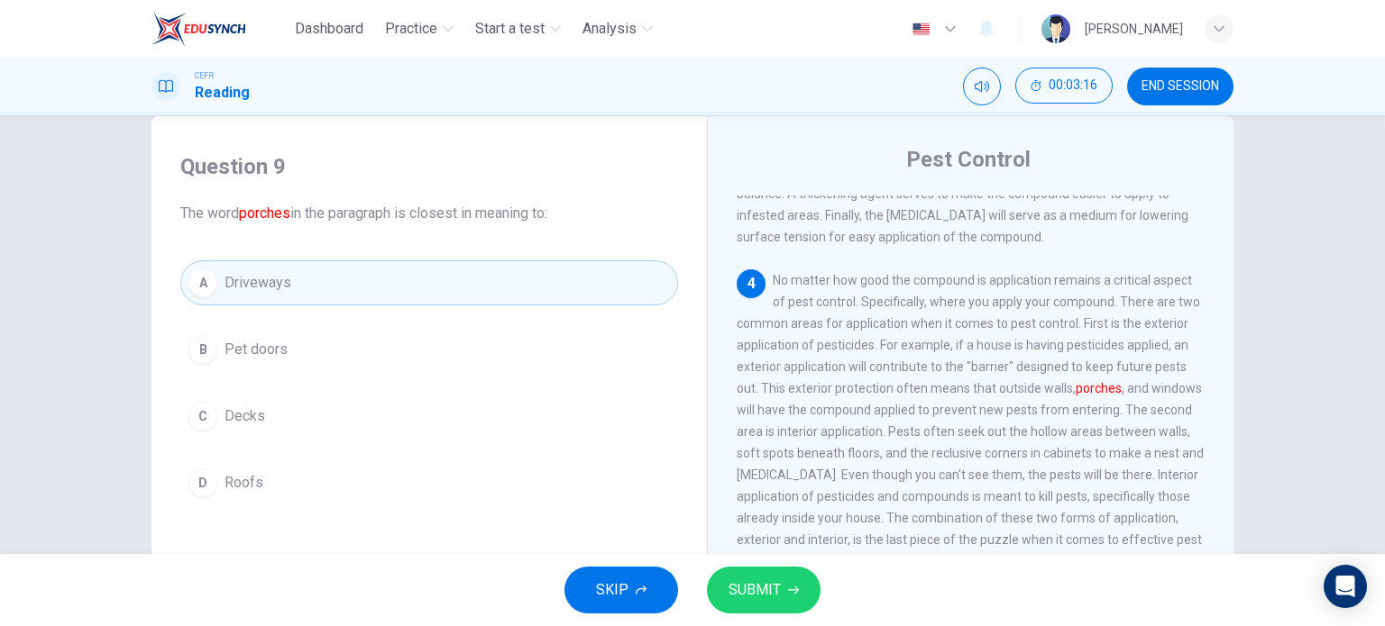
click at [788, 593] on icon "button" at bounding box center [793, 590] width 11 height 11
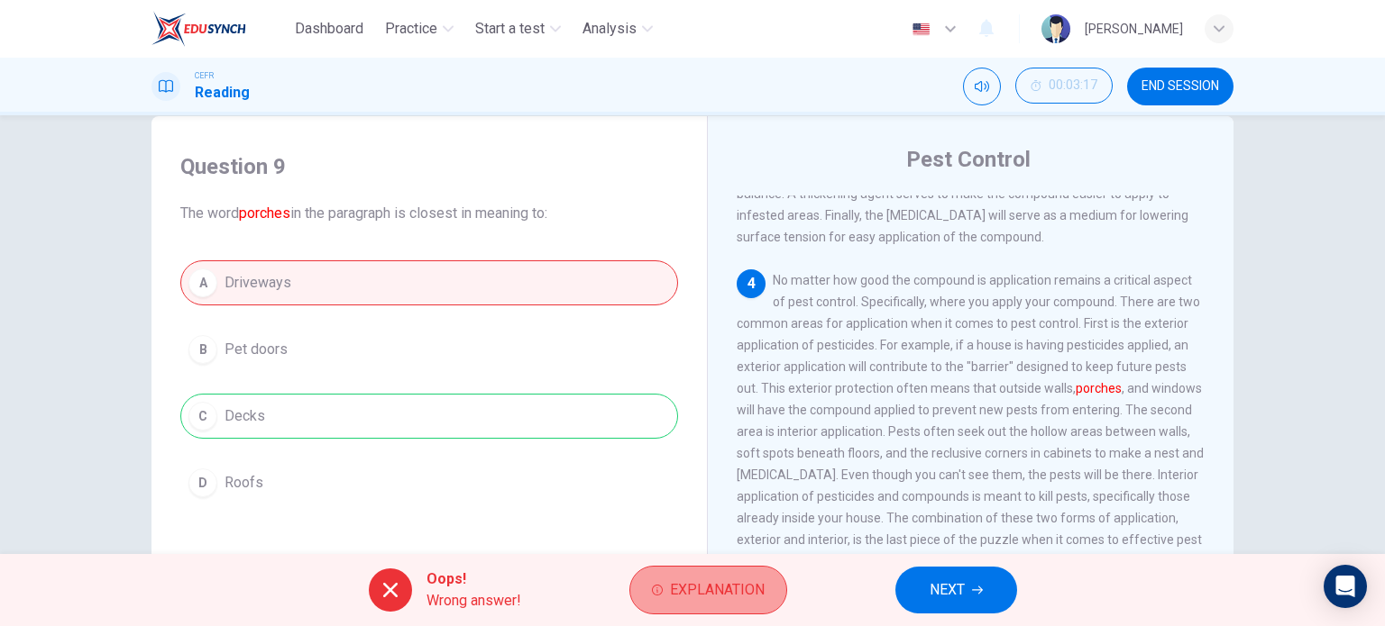
click at [717, 593] on span "Explanation" at bounding box center [717, 590] width 95 height 25
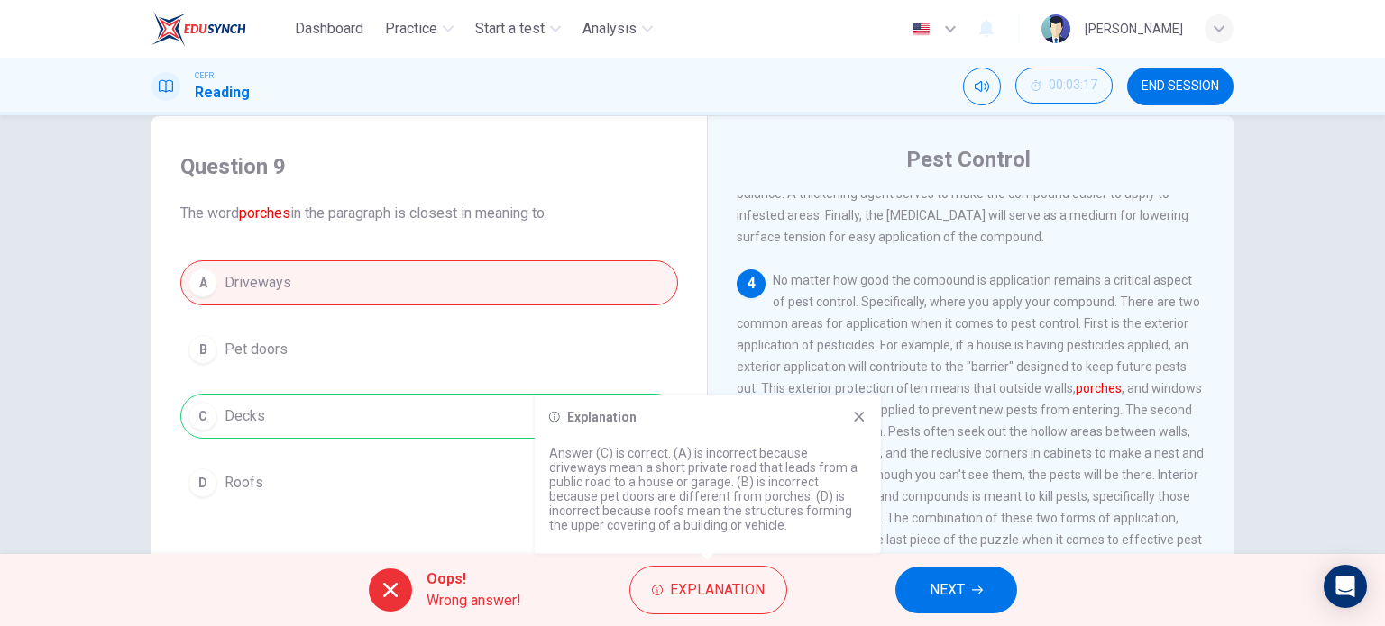
click at [861, 419] on icon at bounding box center [859, 417] width 10 height 10
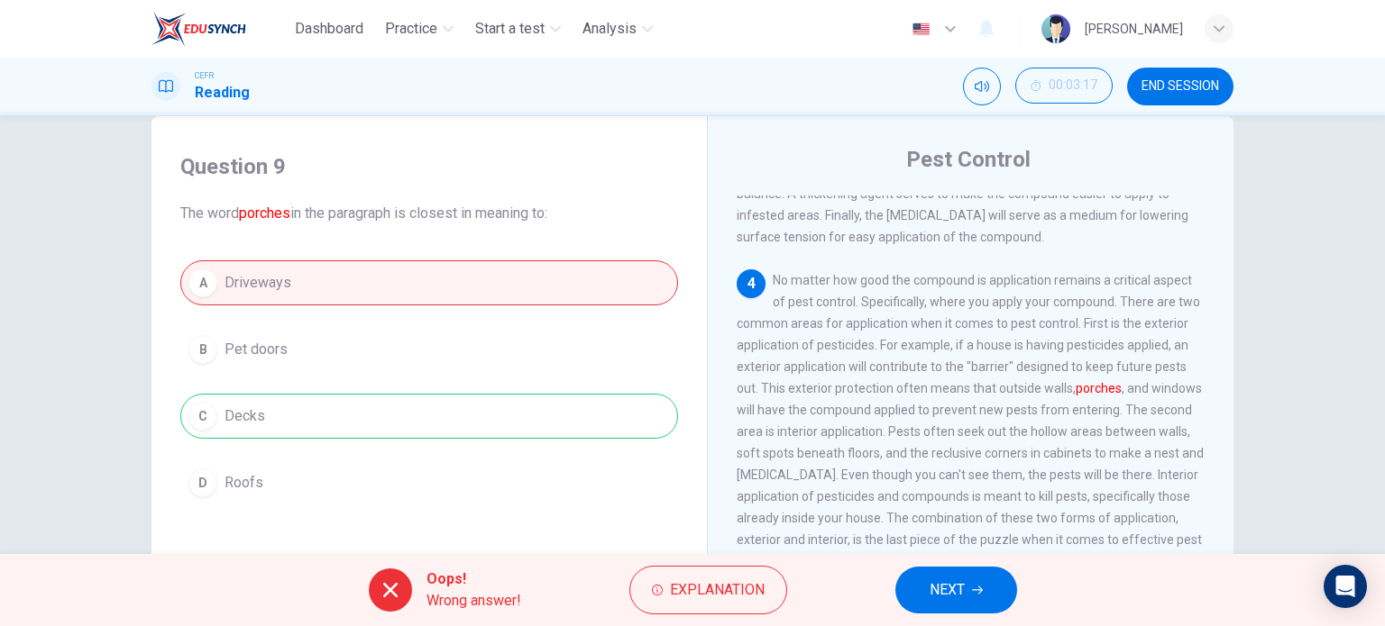
click at [935, 615] on div "Oops! Wrong answer! Explanation NEXT" at bounding box center [692, 590] width 1385 height 72
click at [938, 607] on button "NEXT" at bounding box center [956, 590] width 122 height 47
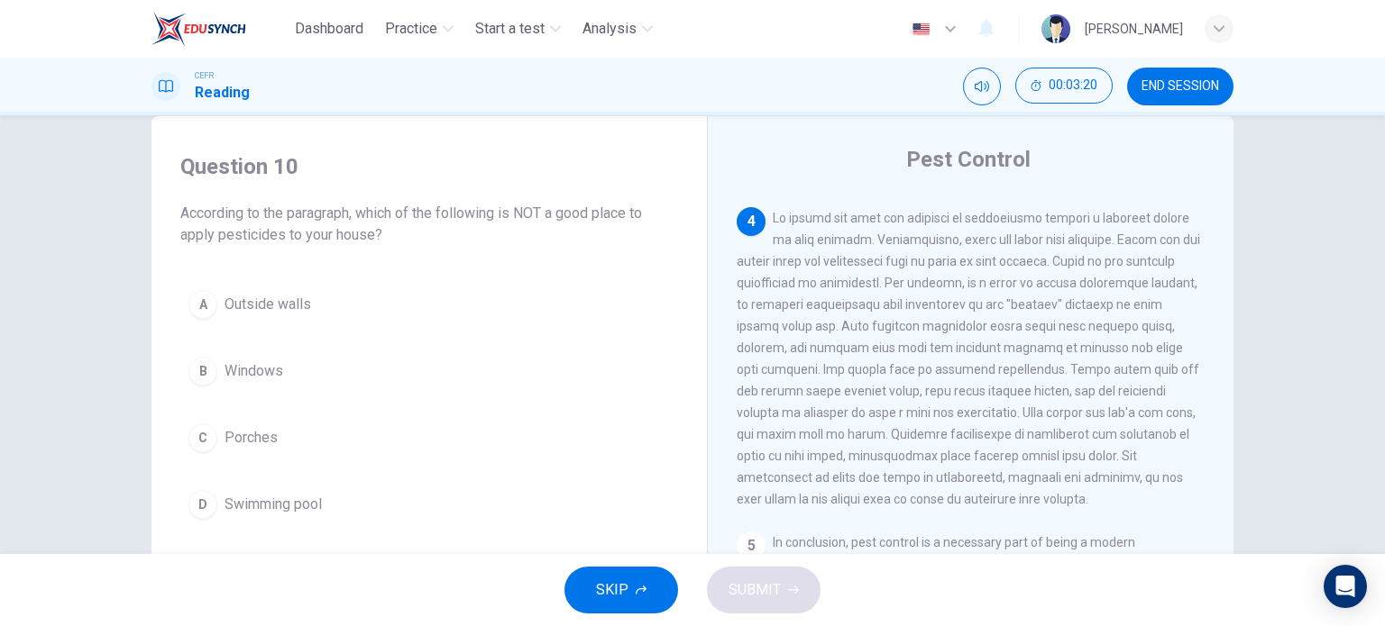
scroll to position [840, 0]
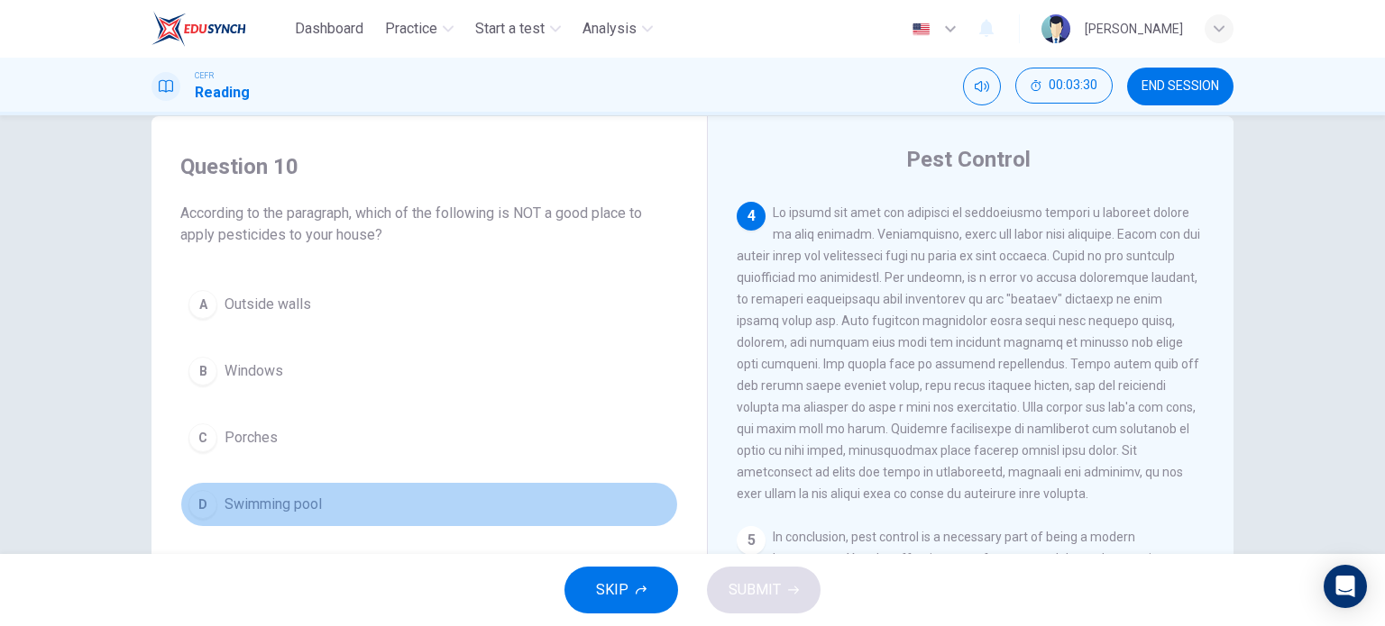
click at [311, 500] on span "Swimming pool" at bounding box center [272, 505] width 97 height 22
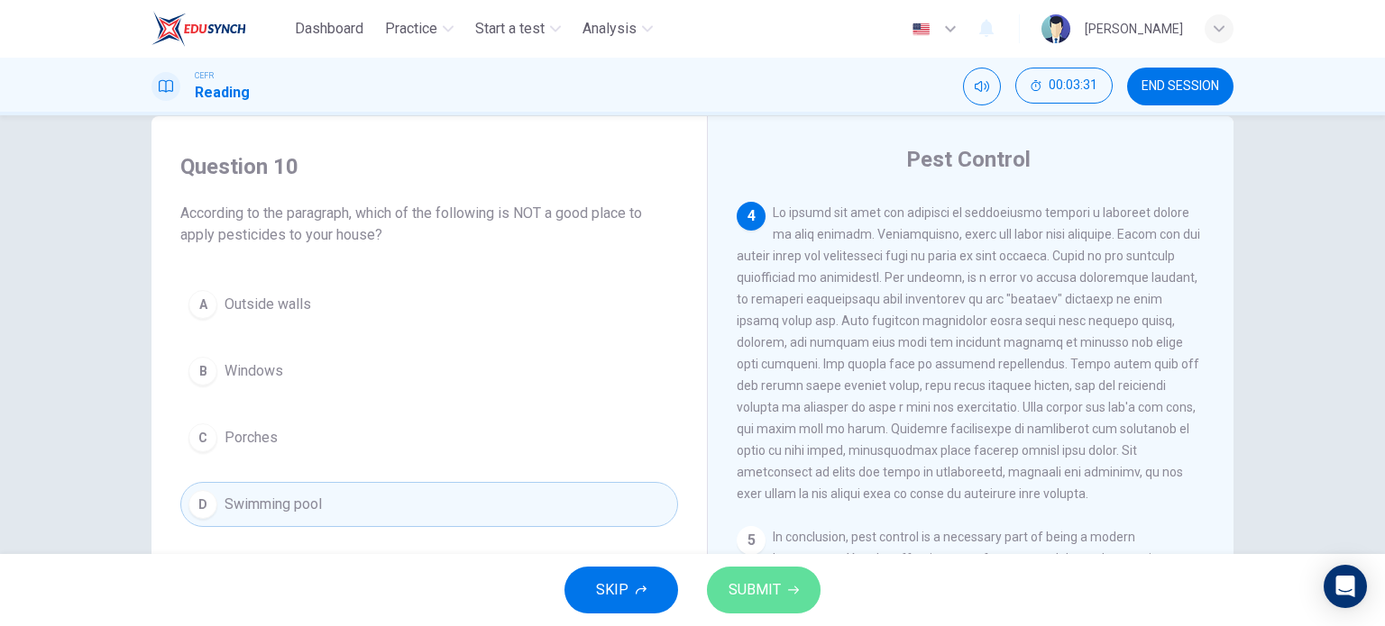
click at [753, 592] on span "SUBMIT" at bounding box center [754, 590] width 52 height 25
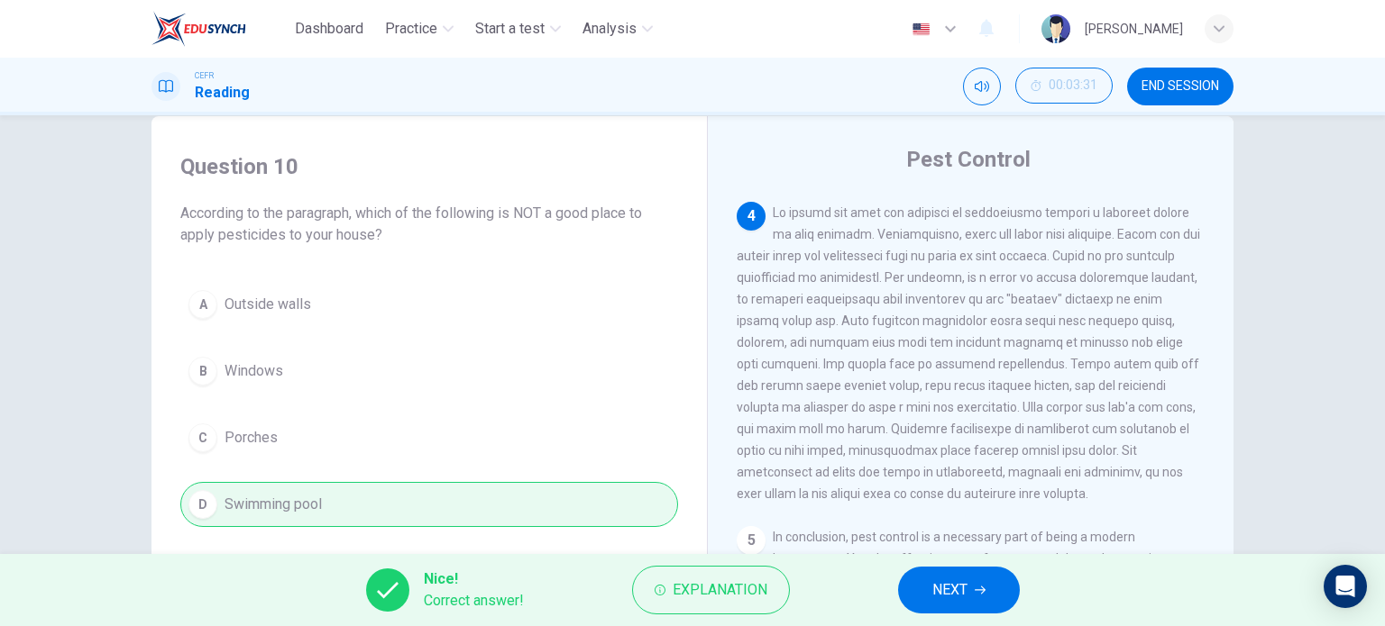
click at [932, 598] on span "NEXT" at bounding box center [949, 590] width 35 height 25
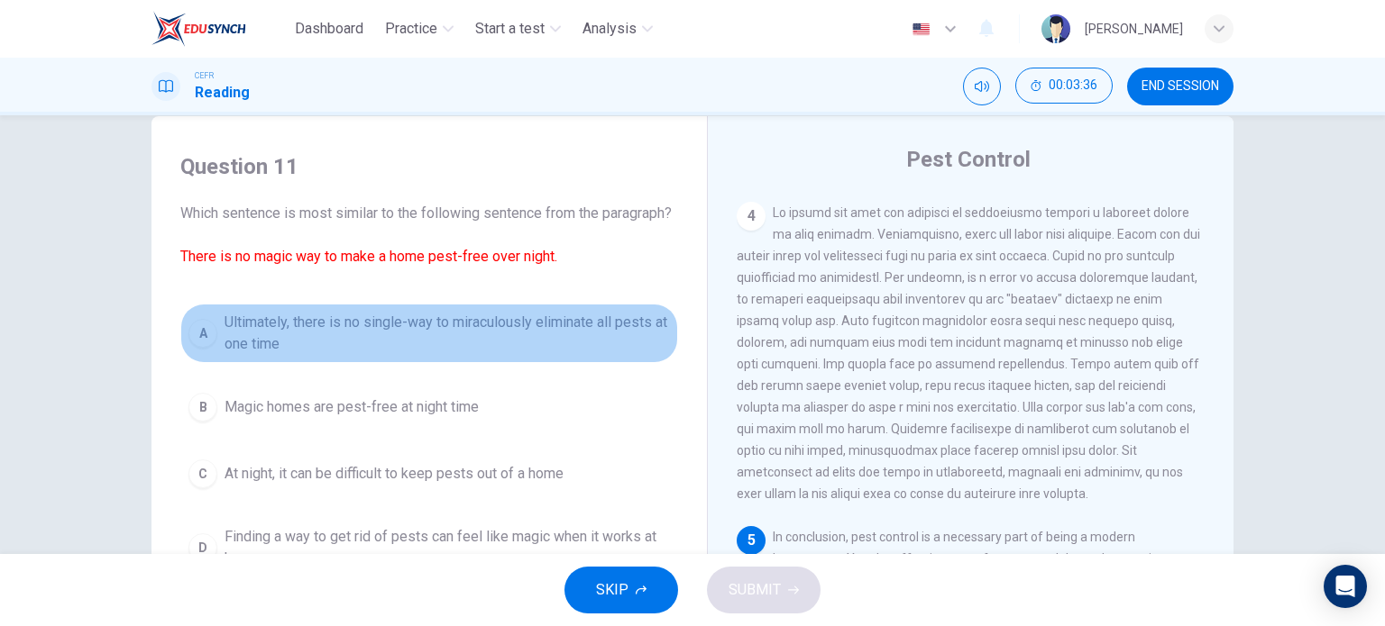
click at [587, 331] on button "A Ultimately, there is no single-way to miraculously eliminate all pests at one…" at bounding box center [429, 333] width 498 height 59
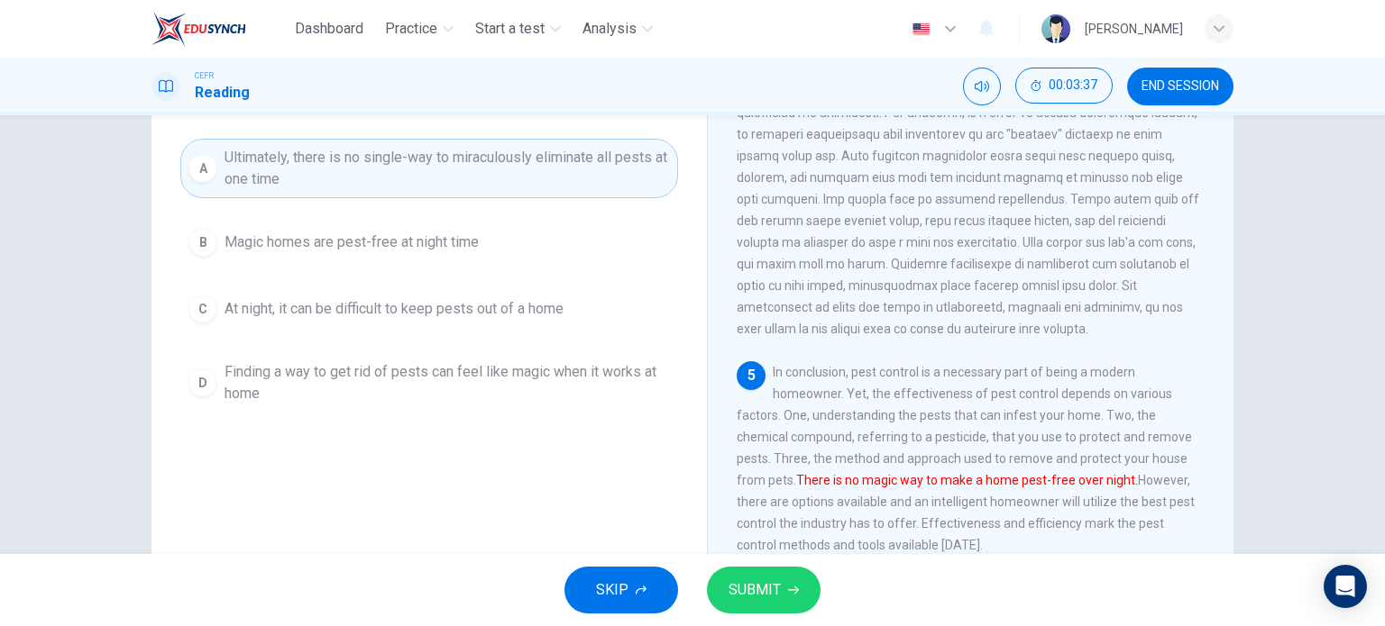
scroll to position [212, 0]
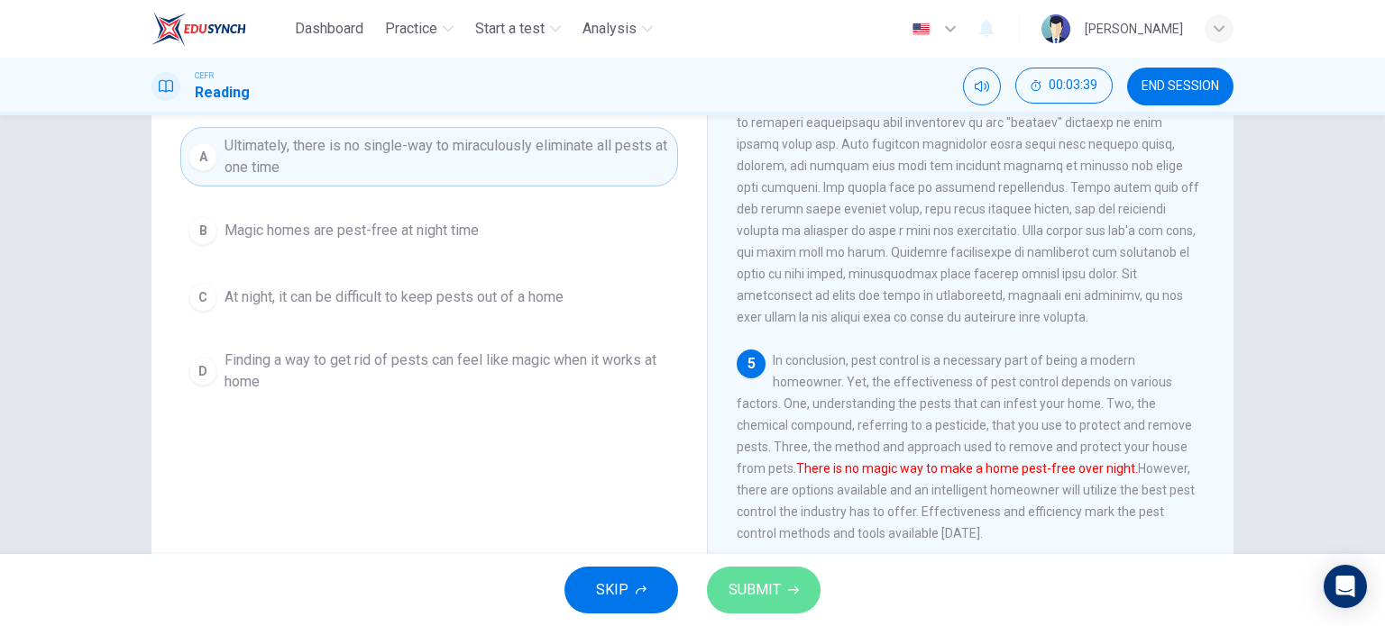
click at [776, 597] on span "SUBMIT" at bounding box center [754, 590] width 52 height 25
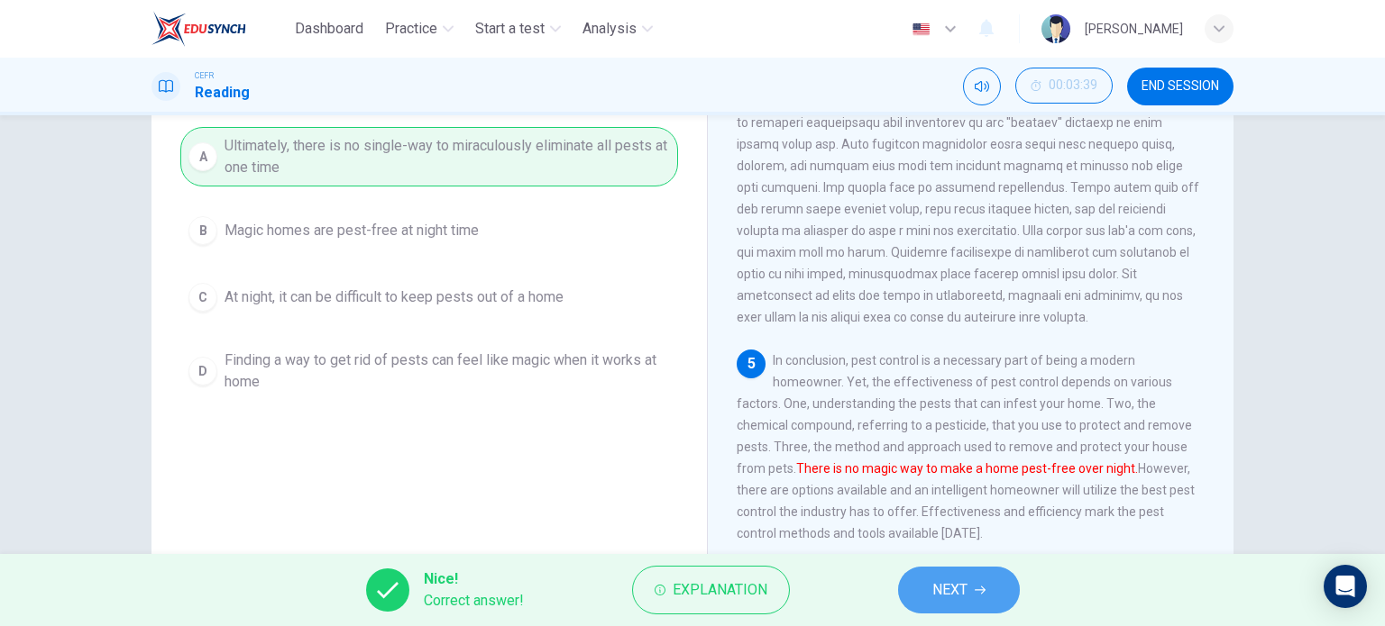
click at [906, 598] on button "NEXT" at bounding box center [959, 590] width 122 height 47
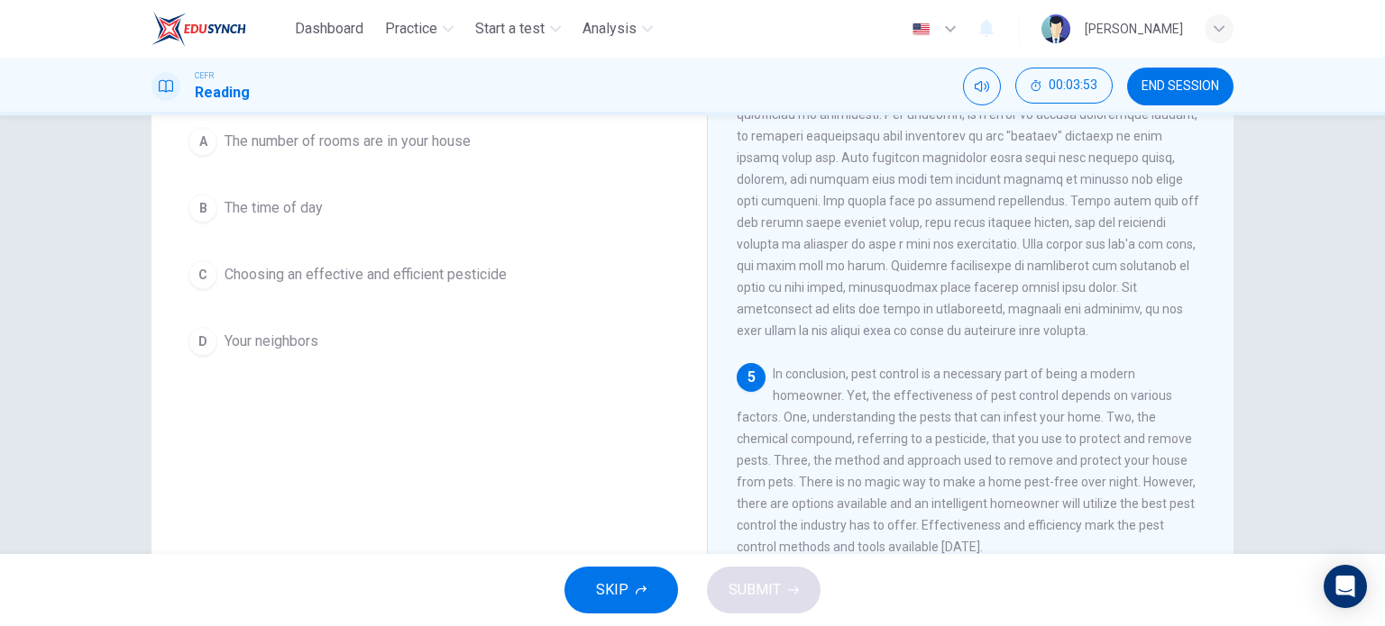
scroll to position [69, 0]
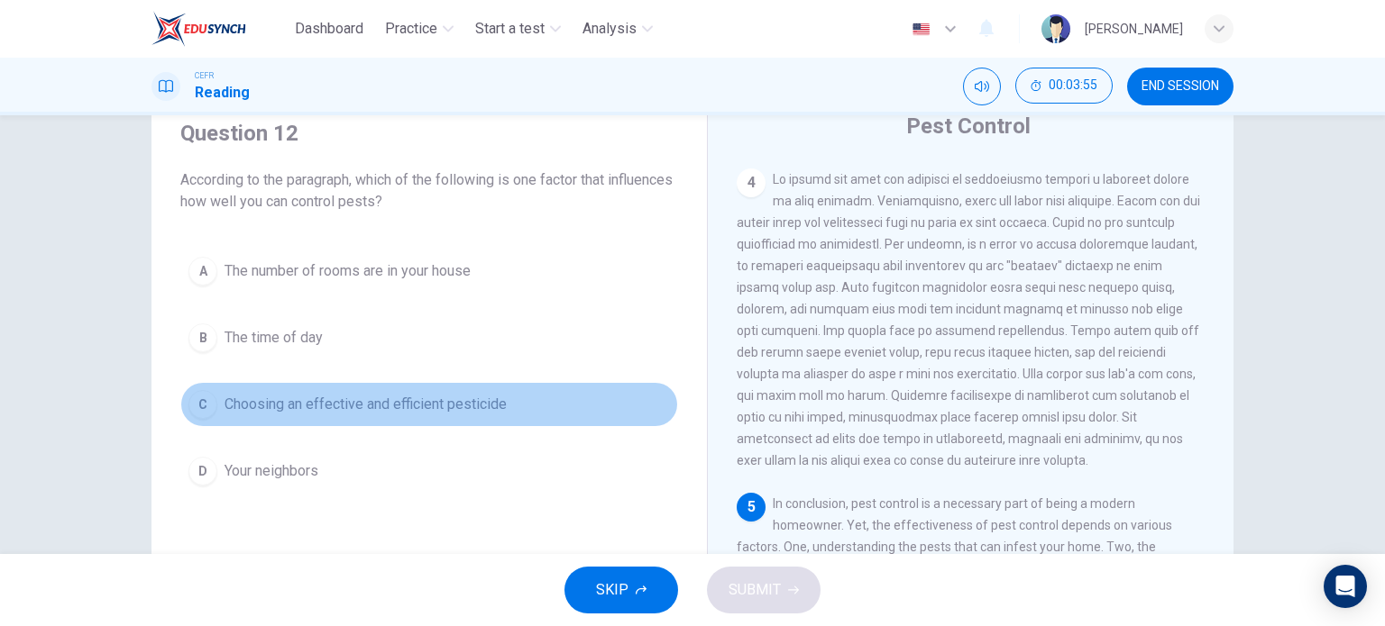
click at [339, 391] on button "C Choosing an effective and efficient pesticide" at bounding box center [429, 404] width 498 height 45
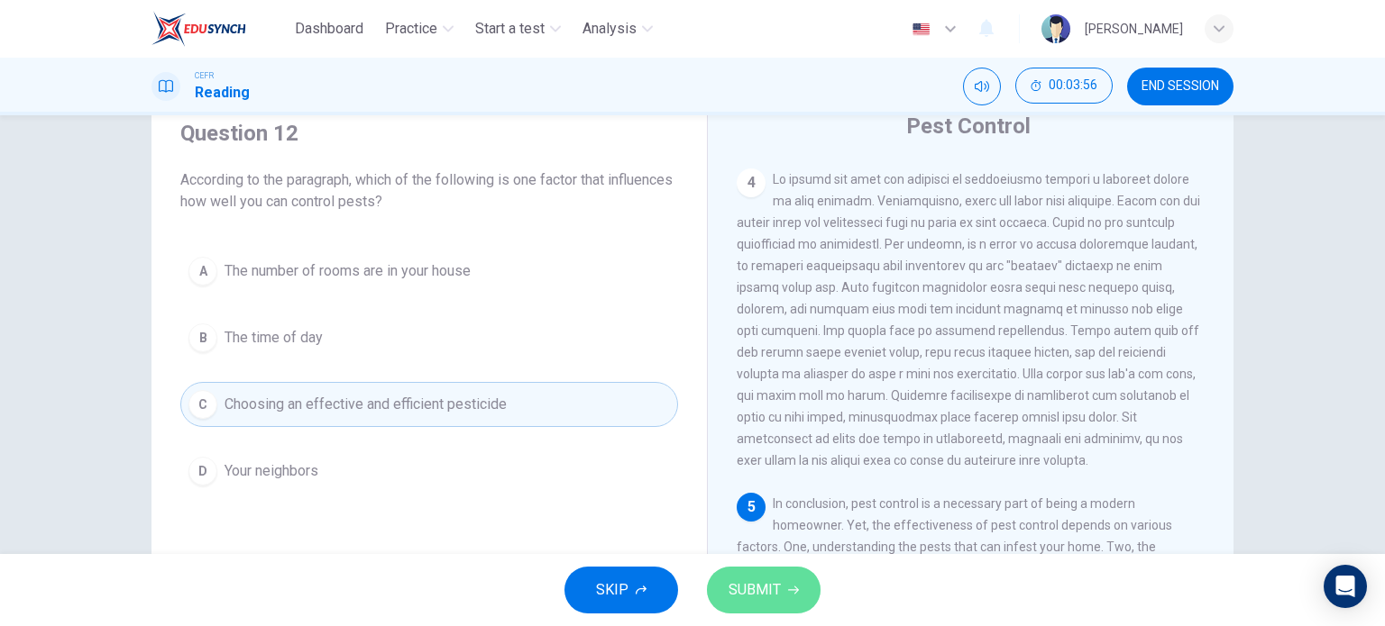
click at [750, 579] on span "SUBMIT" at bounding box center [754, 590] width 52 height 25
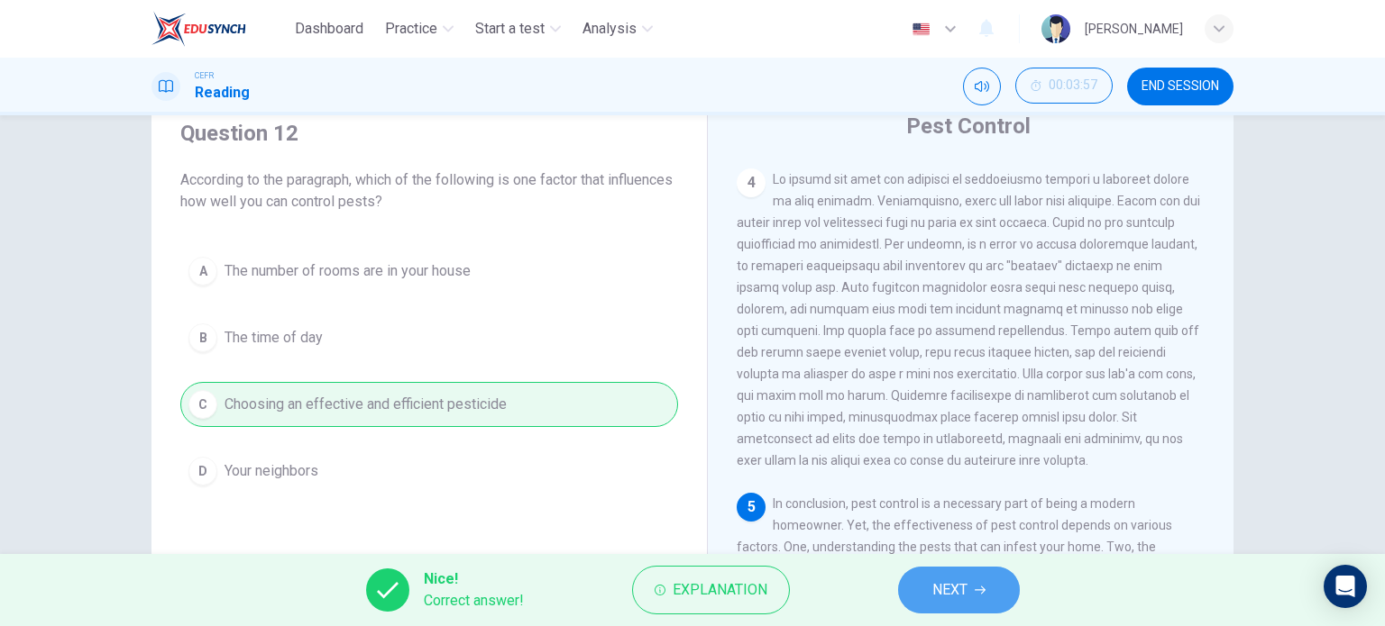
click at [983, 580] on button "NEXT" at bounding box center [959, 590] width 122 height 47
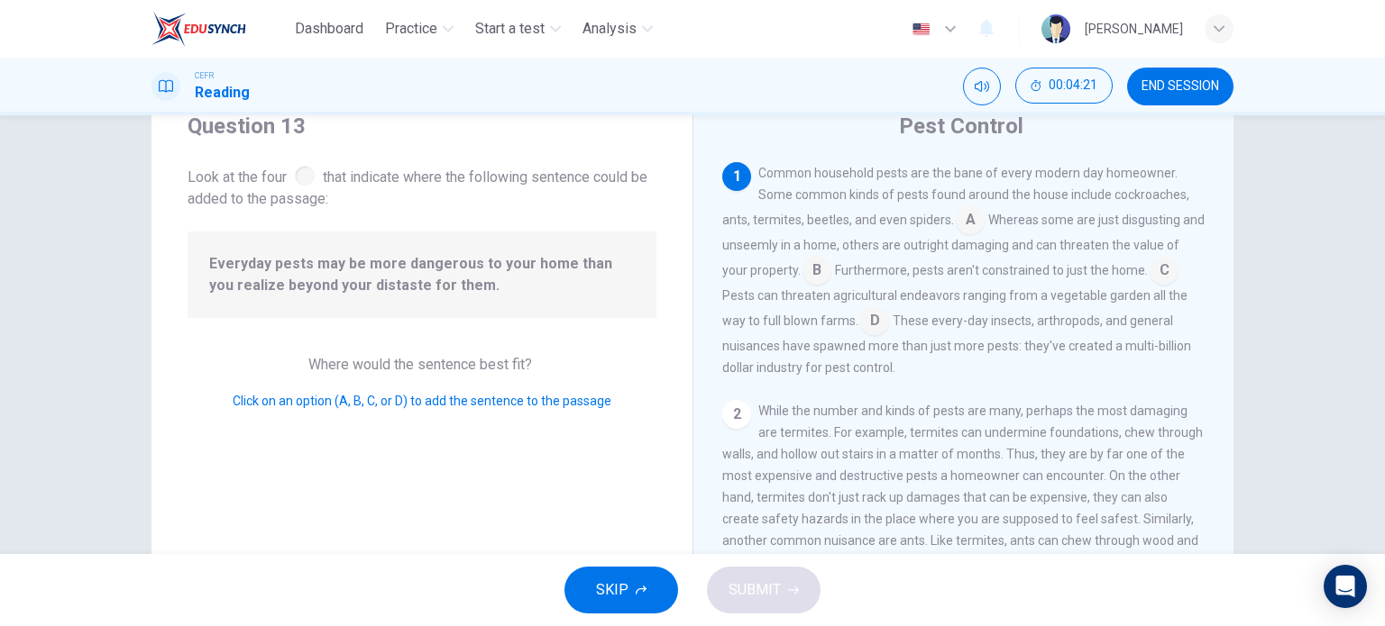
click at [813, 270] on input at bounding box center [816, 272] width 29 height 29
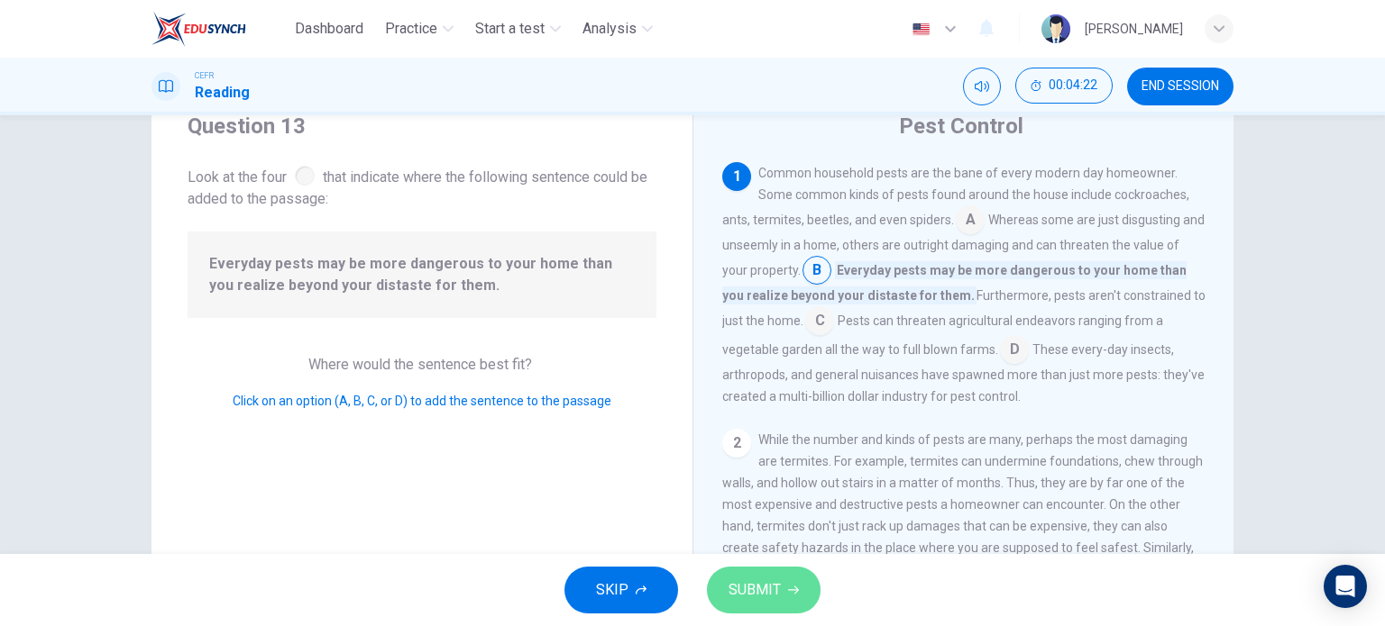
click at [770, 594] on span "SUBMIT" at bounding box center [754, 590] width 52 height 25
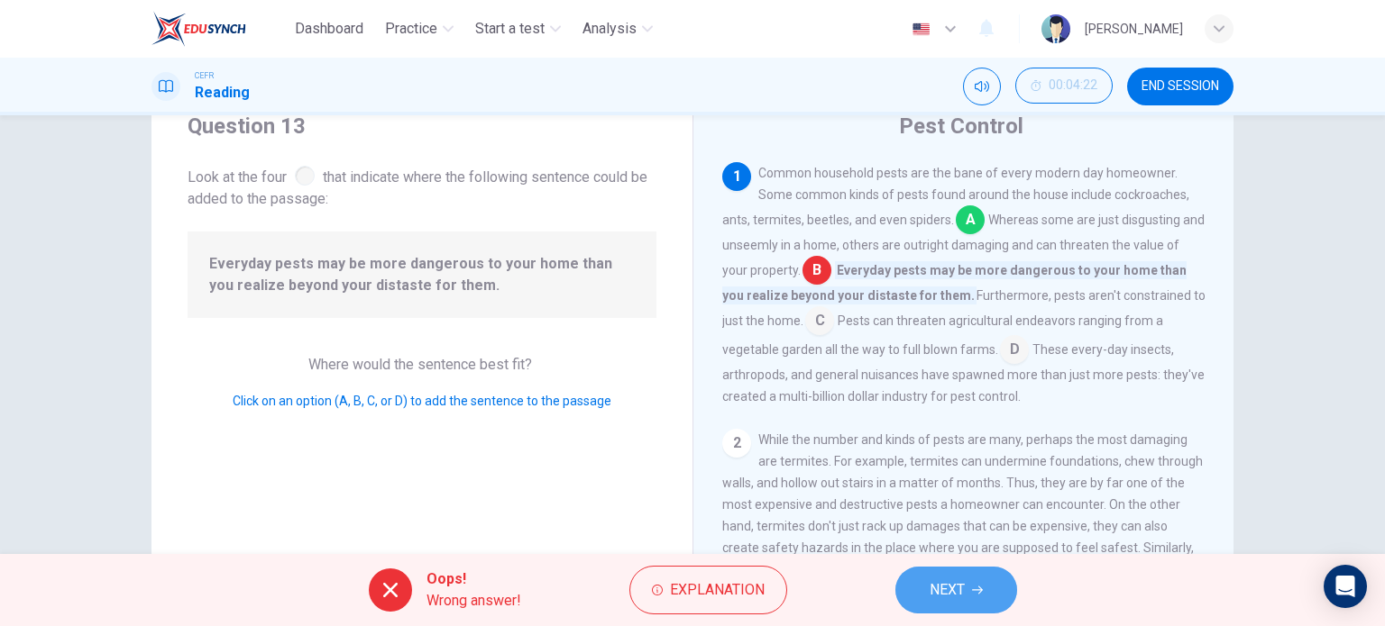
click at [974, 575] on button "NEXT" at bounding box center [956, 590] width 122 height 47
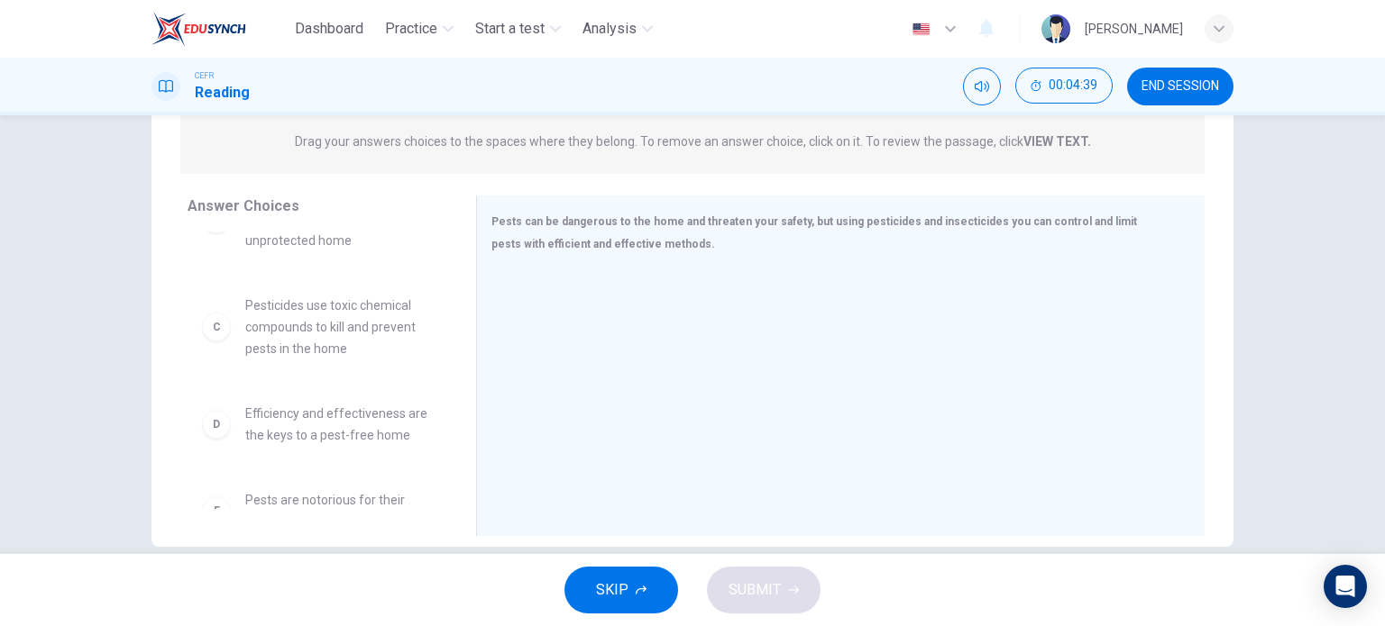
scroll to position [169, 0]
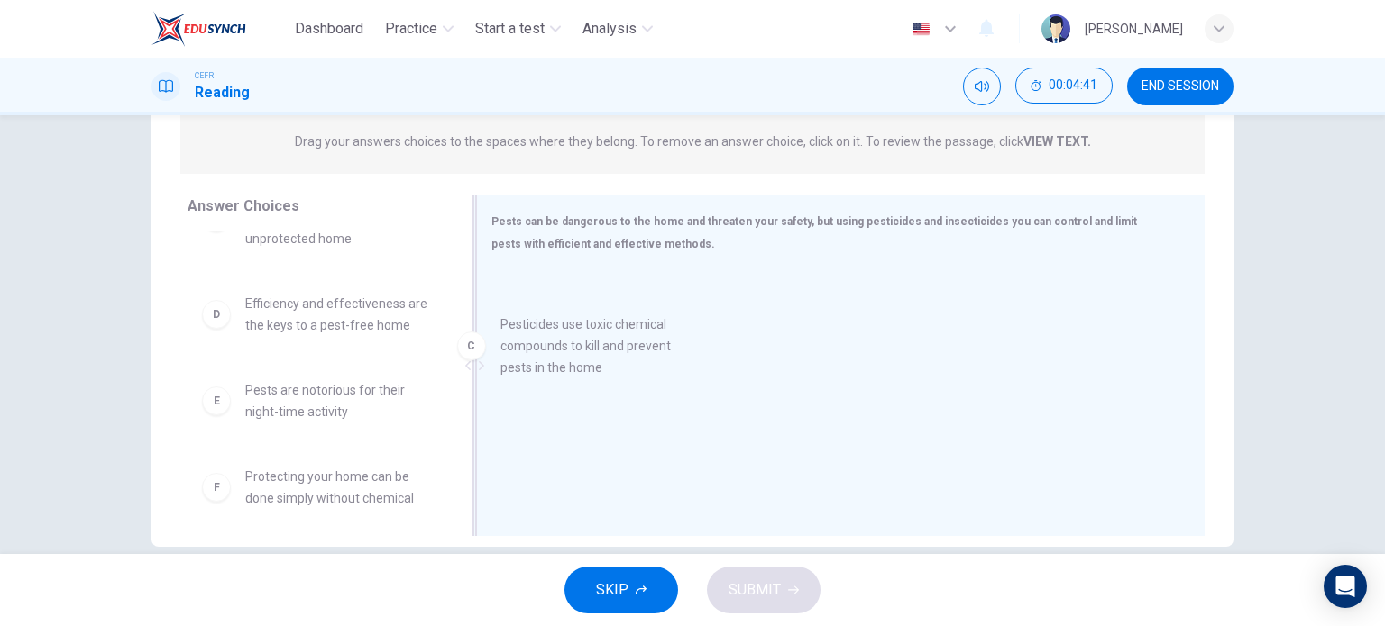
drag, startPoint x: 329, startPoint y: 338, endPoint x: 614, endPoint y: 359, distance: 285.6
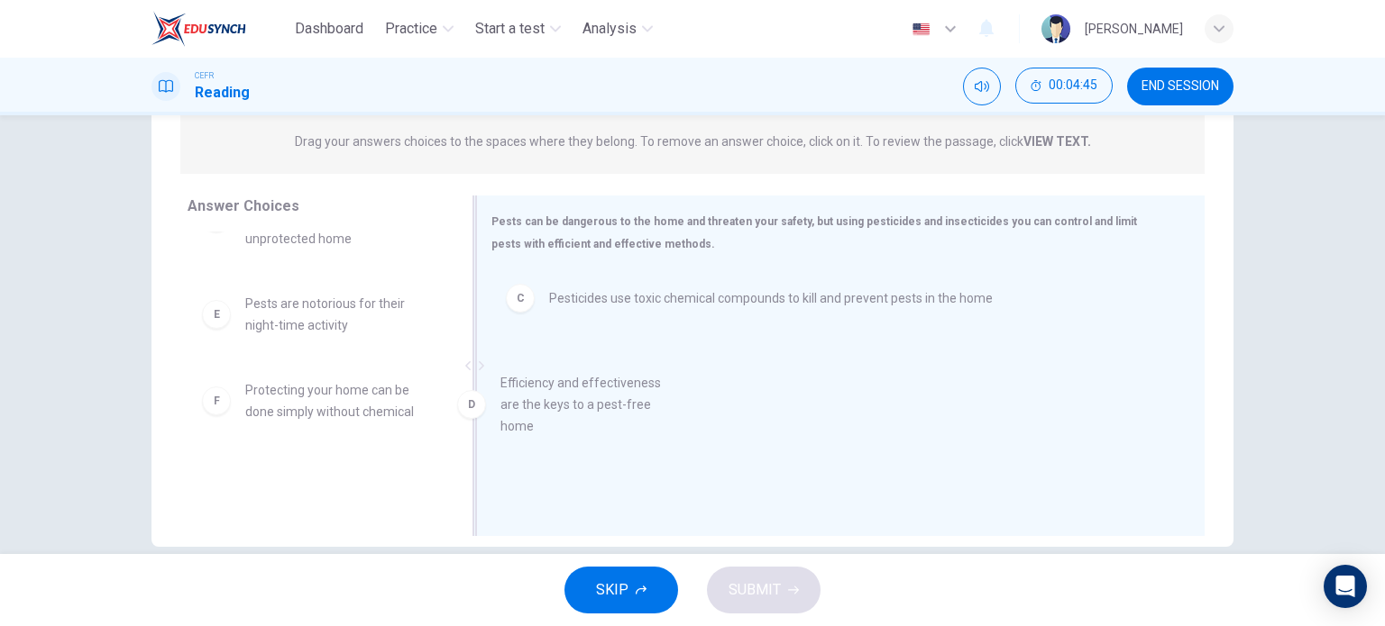
drag, startPoint x: 323, startPoint y: 326, endPoint x: 588, endPoint y: 407, distance: 276.9
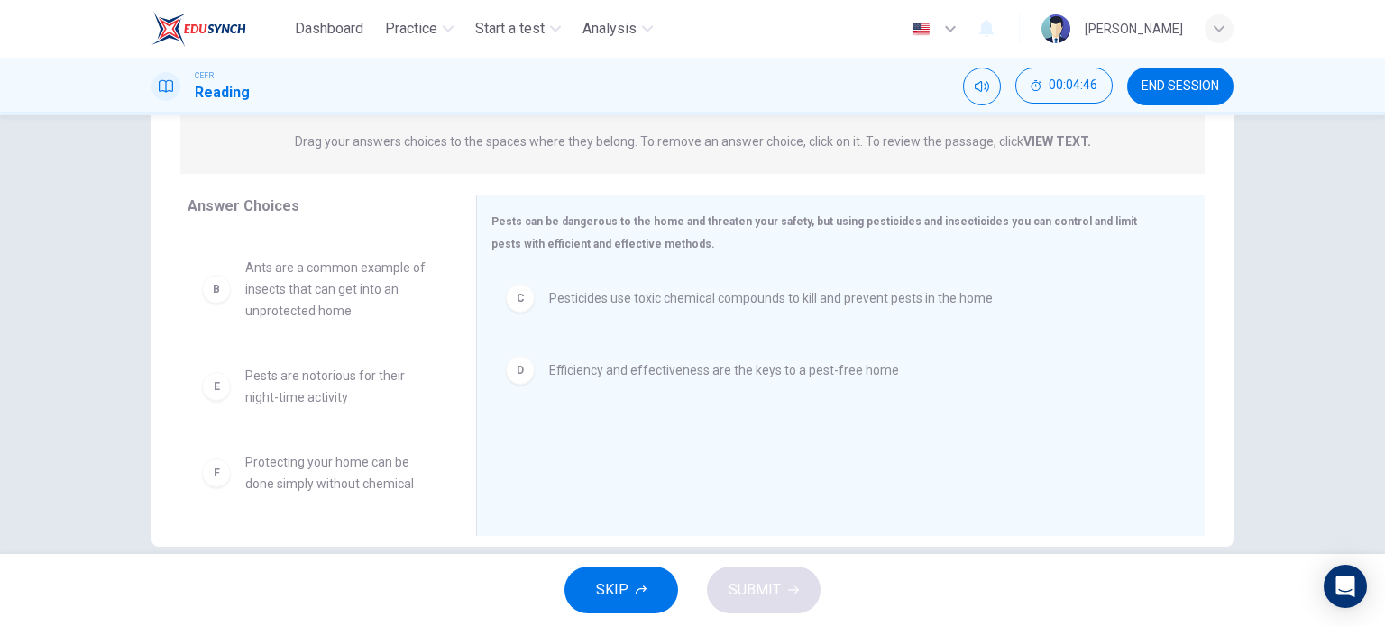
scroll to position [97, 0]
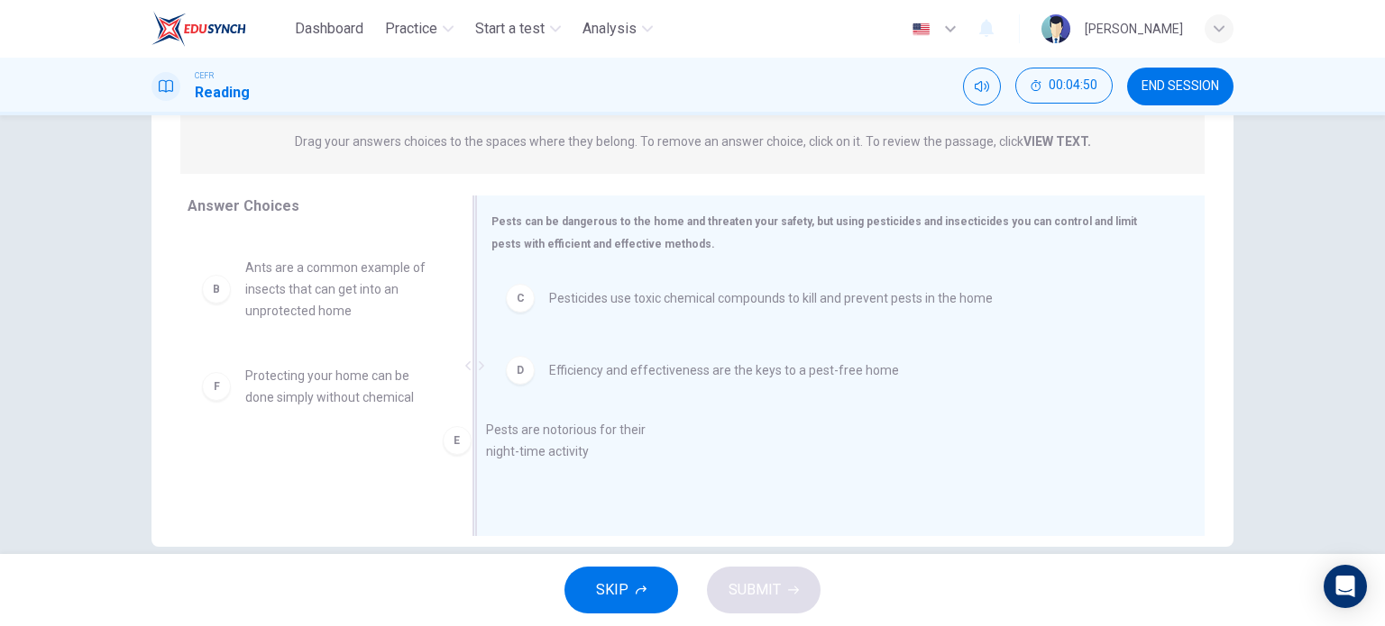
drag, startPoint x: 321, startPoint y: 407, endPoint x: 577, endPoint y: 462, distance: 261.6
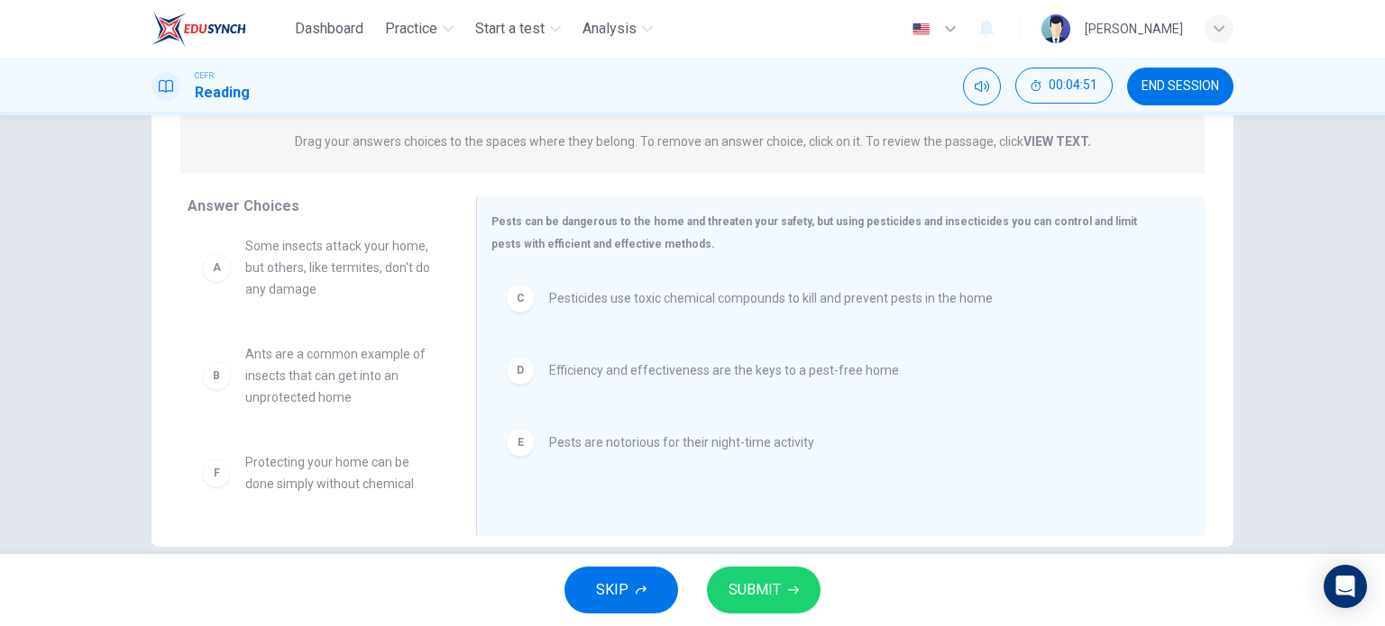
scroll to position [11, 0]
click at [768, 569] on button "SUBMIT" at bounding box center [764, 590] width 114 height 47
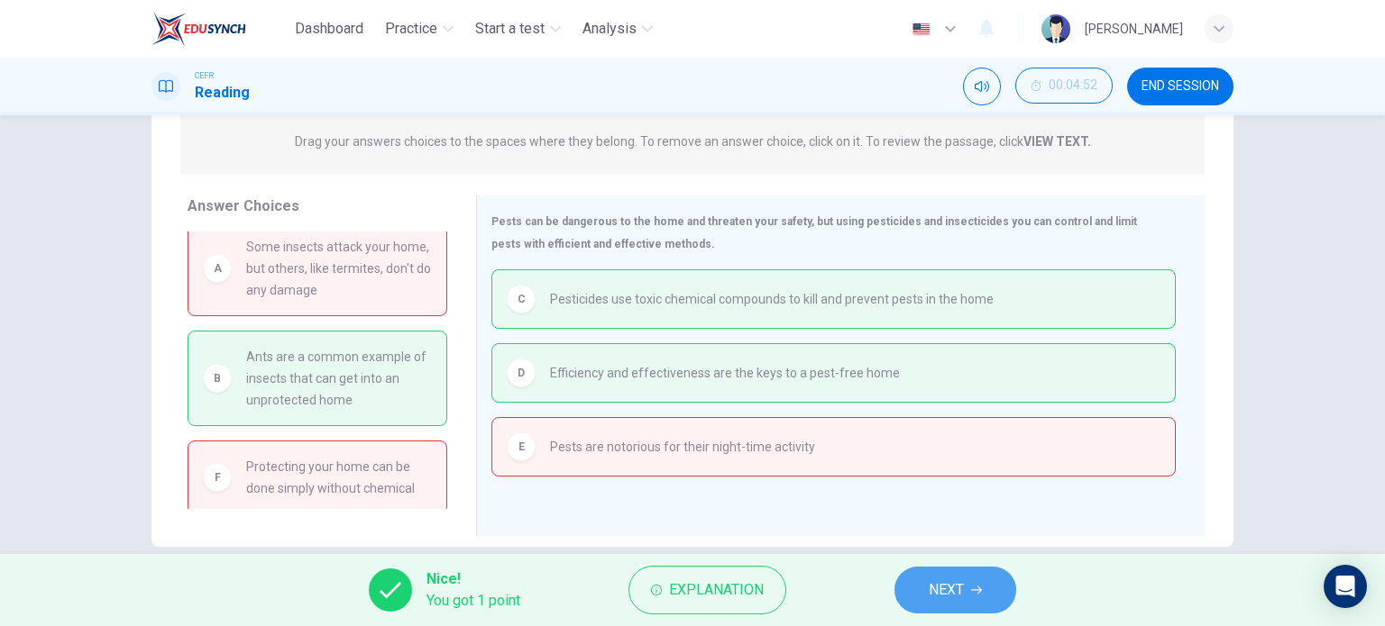
click at [917, 580] on button "NEXT" at bounding box center [955, 590] width 122 height 47
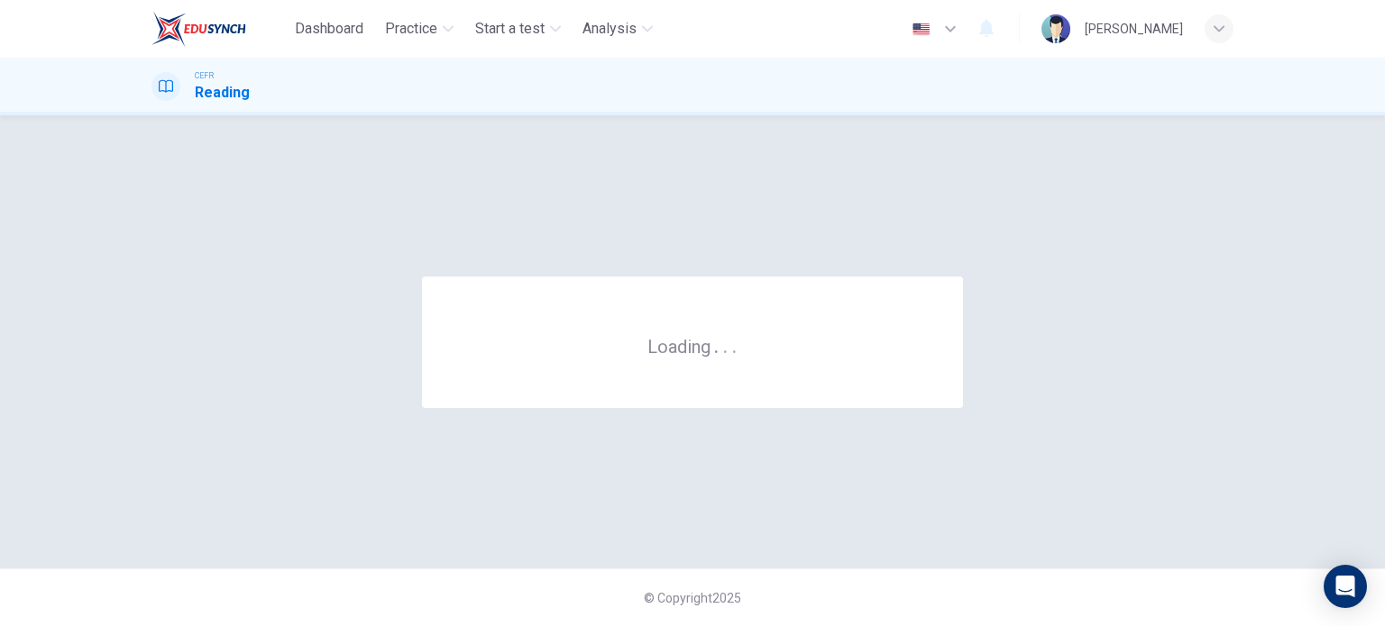
scroll to position [0, 0]
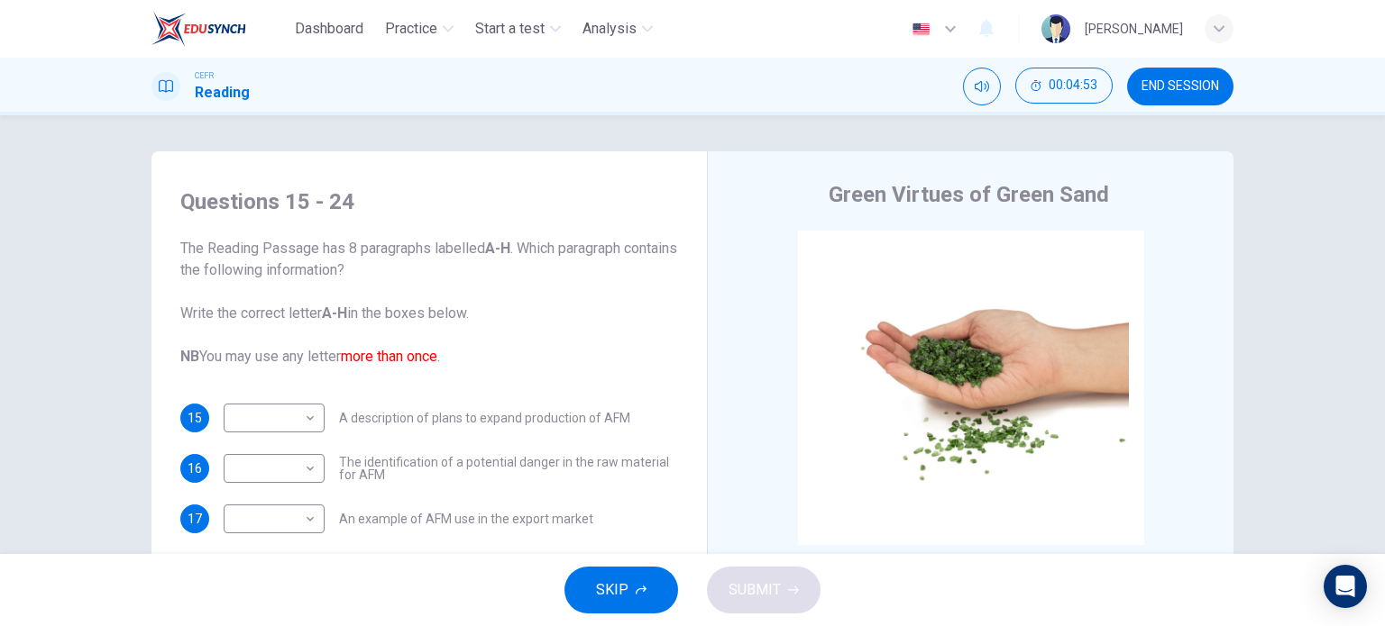
click at [1200, 93] on span "END SESSION" at bounding box center [1180, 86] width 78 height 14
